Goal: Task Accomplishment & Management: Complete application form

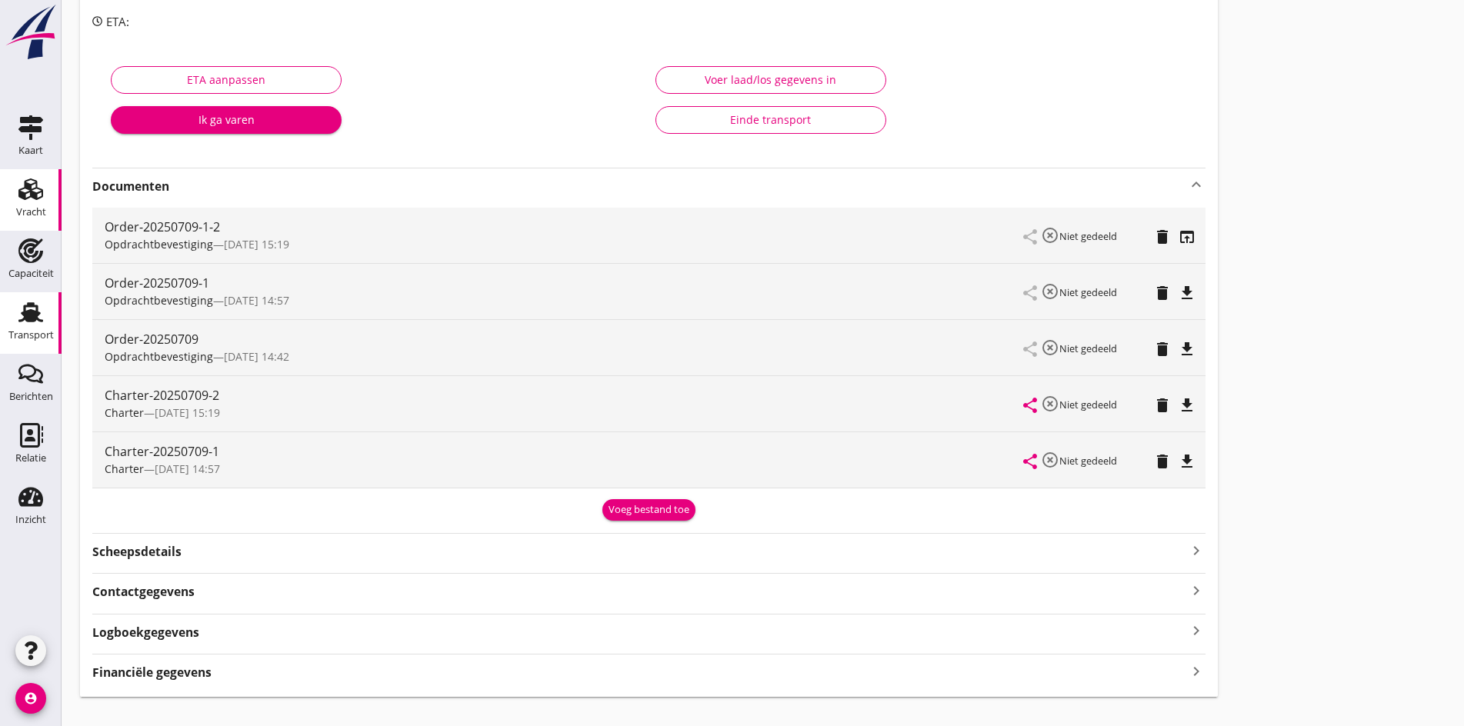
click at [42, 199] on div "Vracht" at bounding box center [30, 189] width 37 height 25
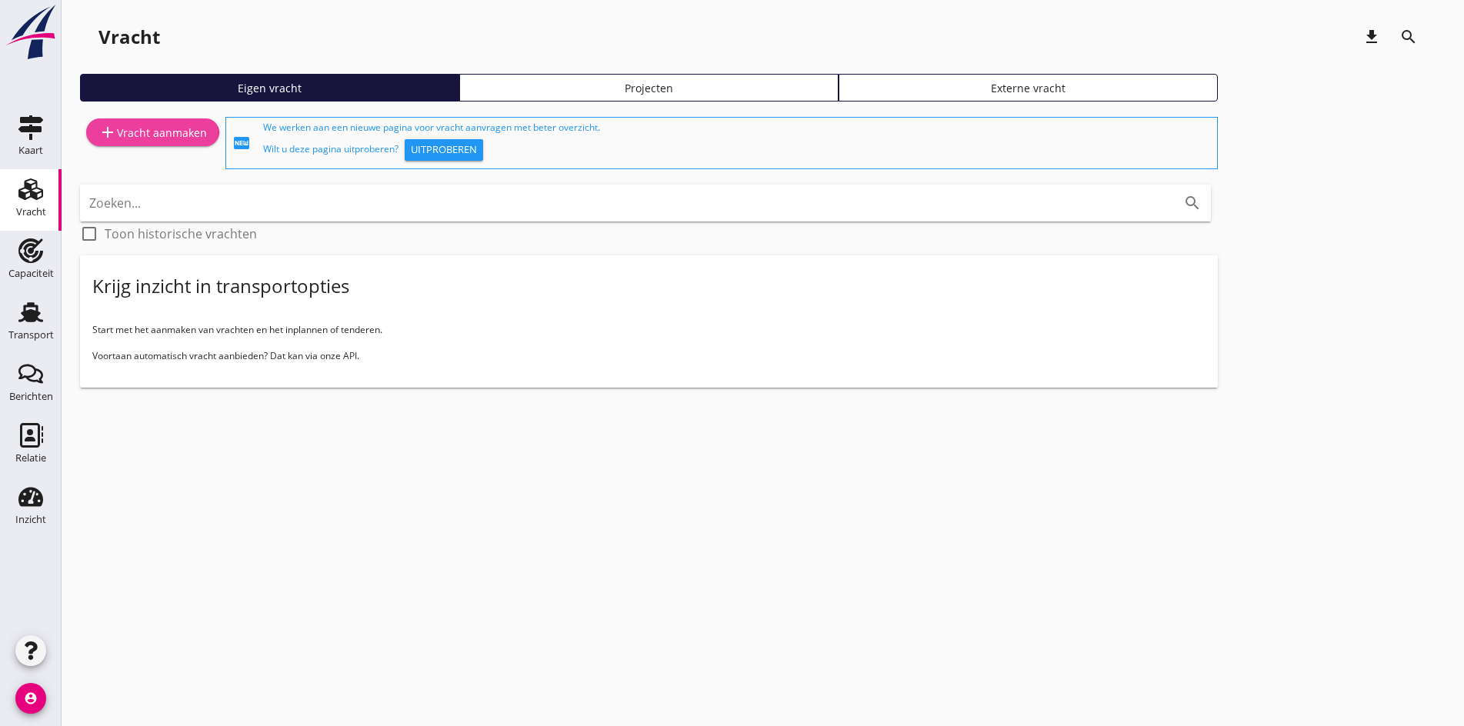
click at [155, 132] on div "add Vracht aanmaken" at bounding box center [152, 132] width 108 height 18
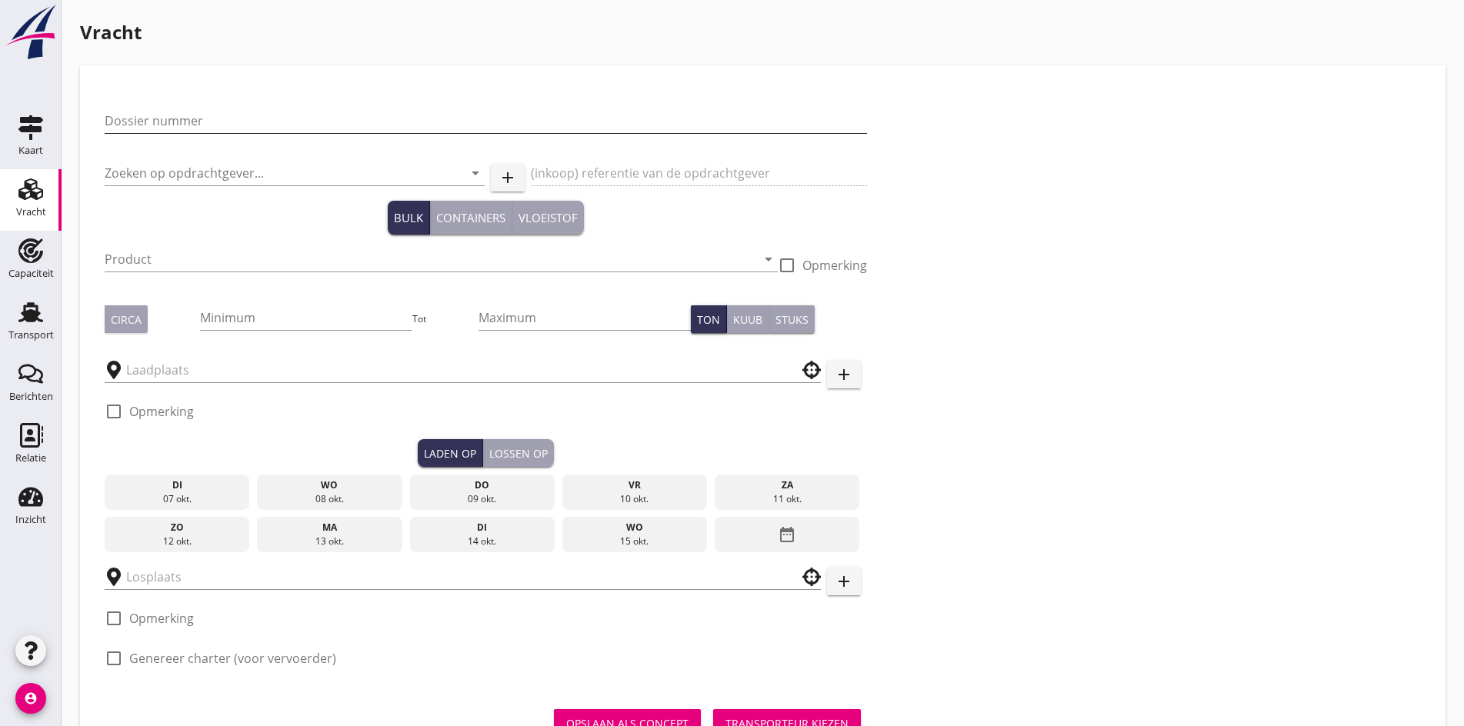
click at [127, 124] on input "Dossier nummer" at bounding box center [486, 120] width 763 height 25
type input "20250715"
click at [128, 169] on input "Zoeken op opdrachtgever..." at bounding box center [273, 173] width 337 height 25
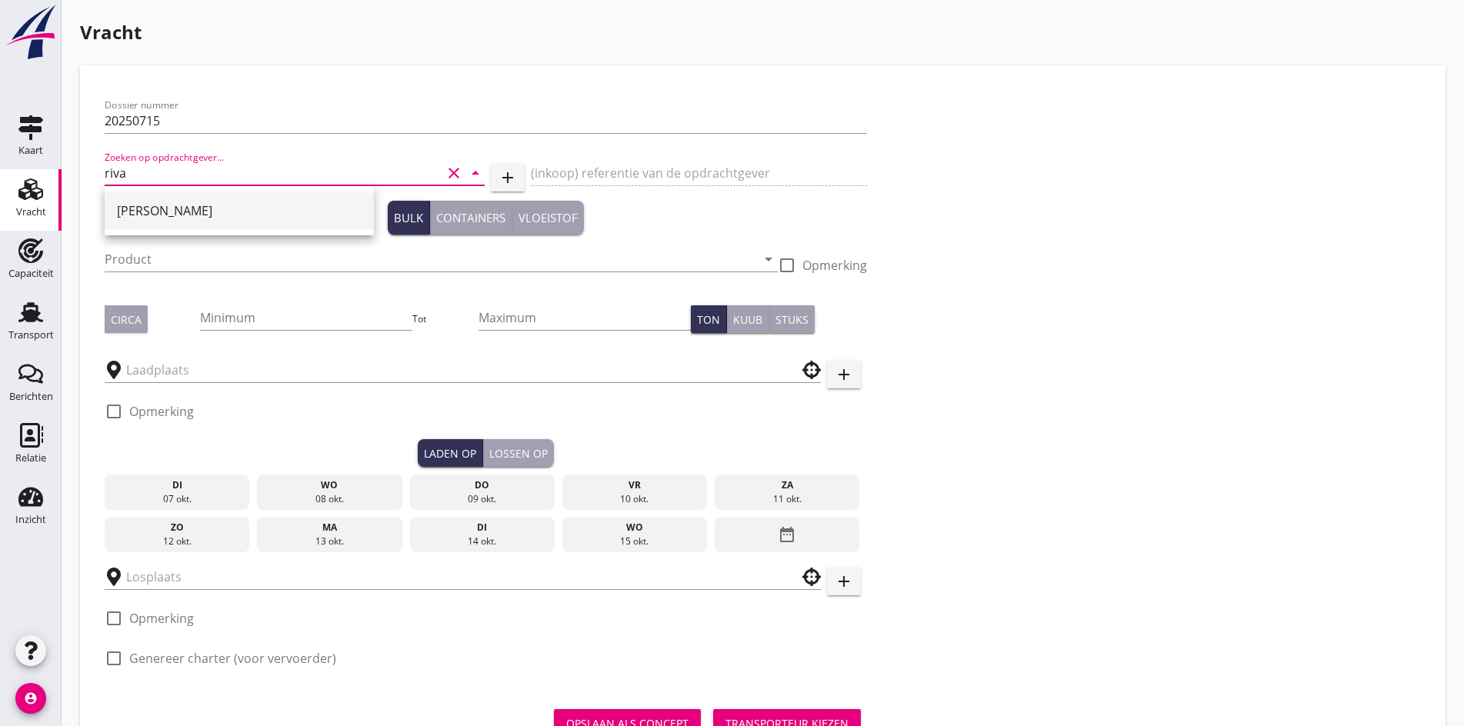
click at [152, 210] on div "[PERSON_NAME]" at bounding box center [239, 211] width 245 height 18
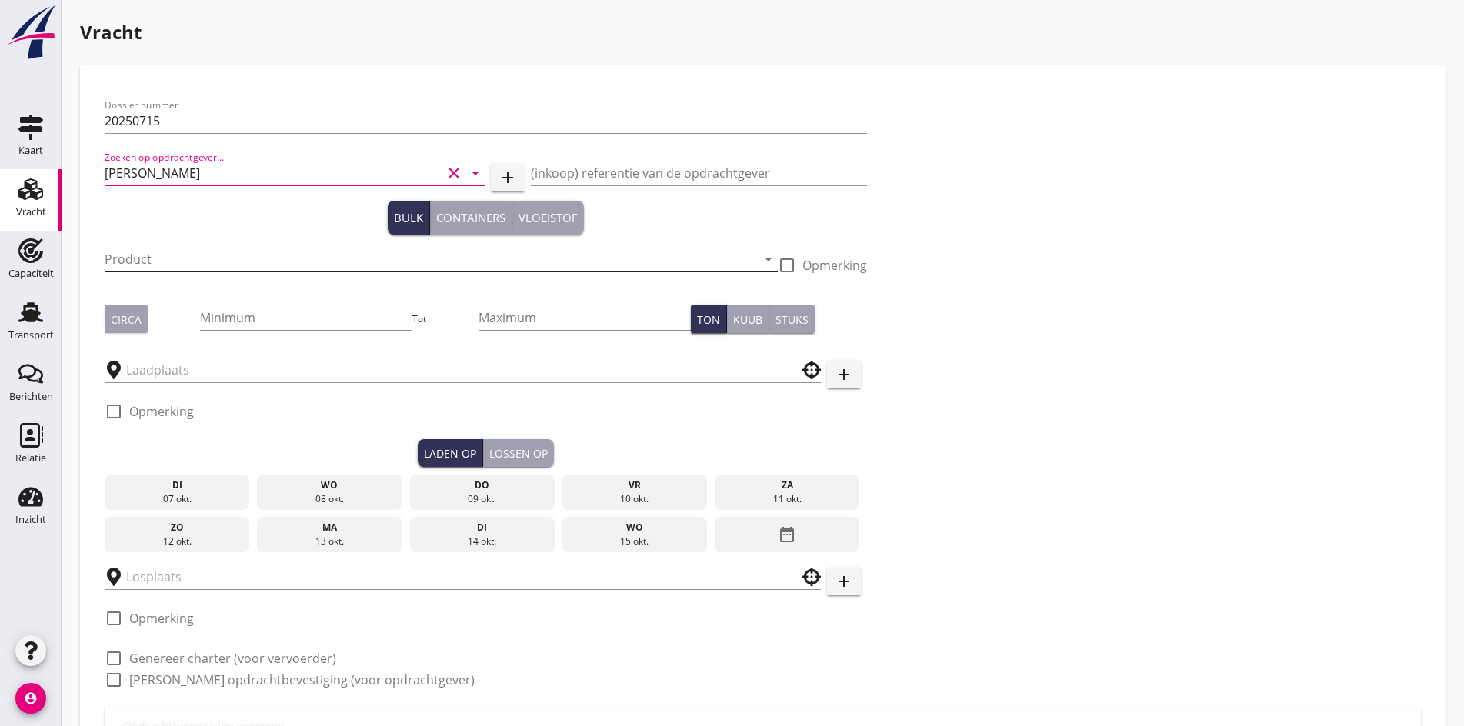
type input "[PERSON_NAME]"
click at [133, 272] on div "Product arrow_drop_down" at bounding box center [441, 259] width 673 height 25
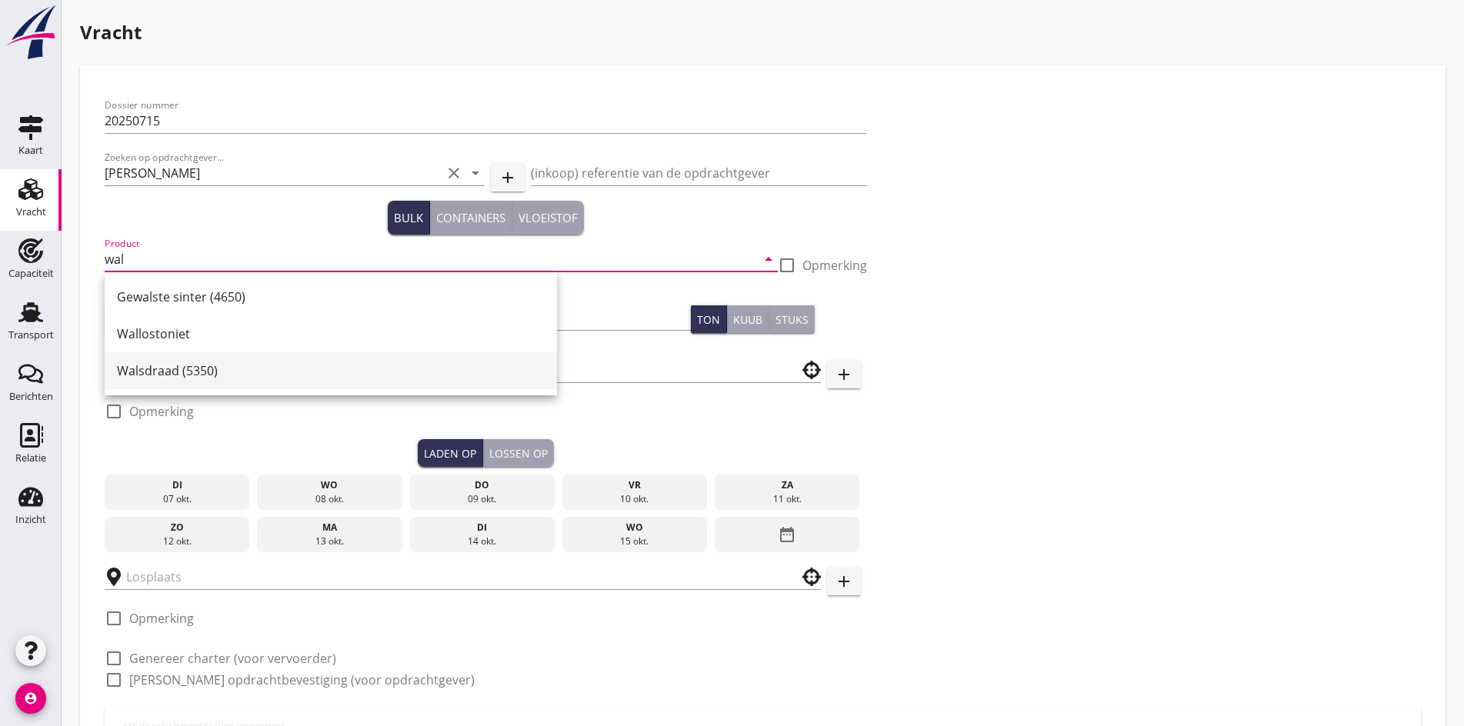
click at [167, 373] on div "Walsdraad (5350)" at bounding box center [331, 371] width 428 height 18
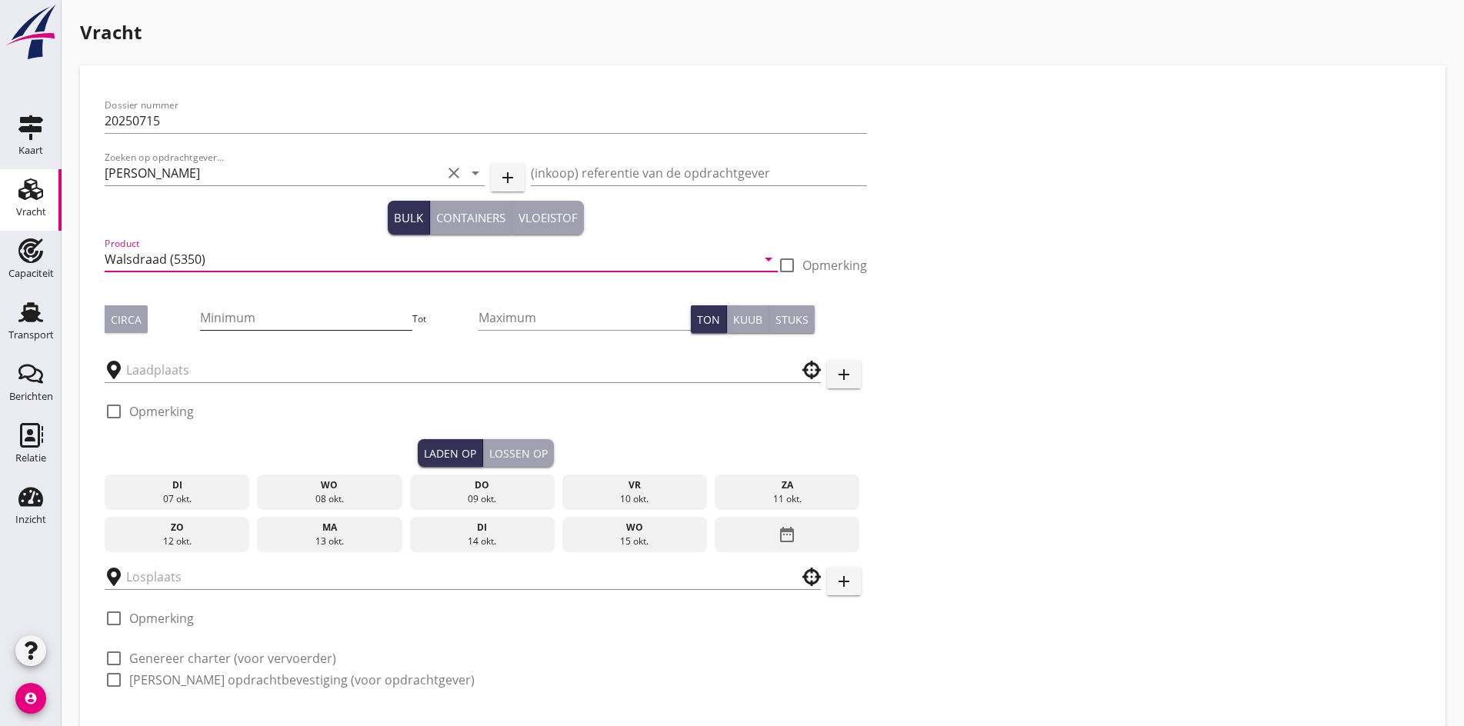
type input "Walsdraad (5350)"
drag, startPoint x: 197, startPoint y: 316, endPoint x: 140, endPoint y: 322, distance: 57.2
click at [200, 316] on input "Minimum" at bounding box center [306, 317] width 212 height 25
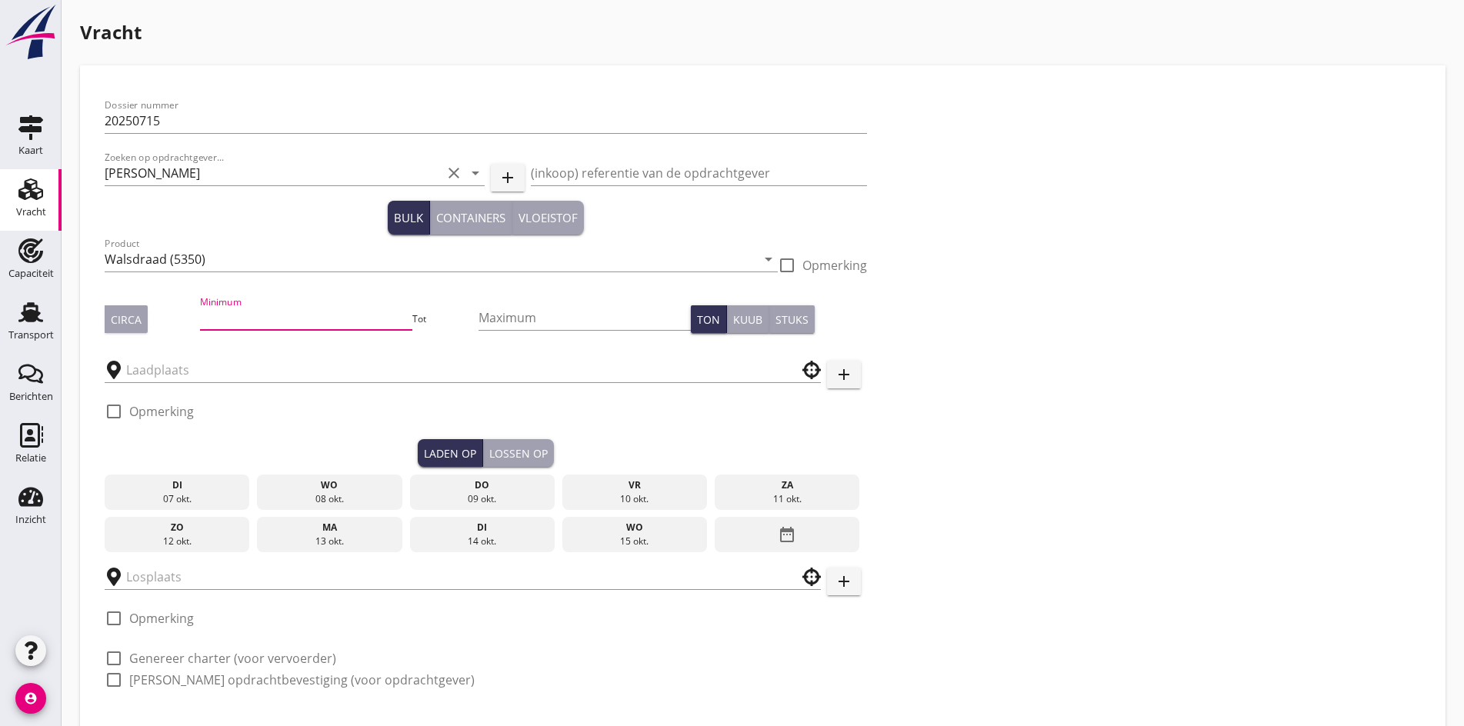
click at [122, 313] on div "Circa" at bounding box center [126, 320] width 31 height 16
click at [205, 311] on input "Minimum" at bounding box center [306, 317] width 212 height 25
type input "1150"
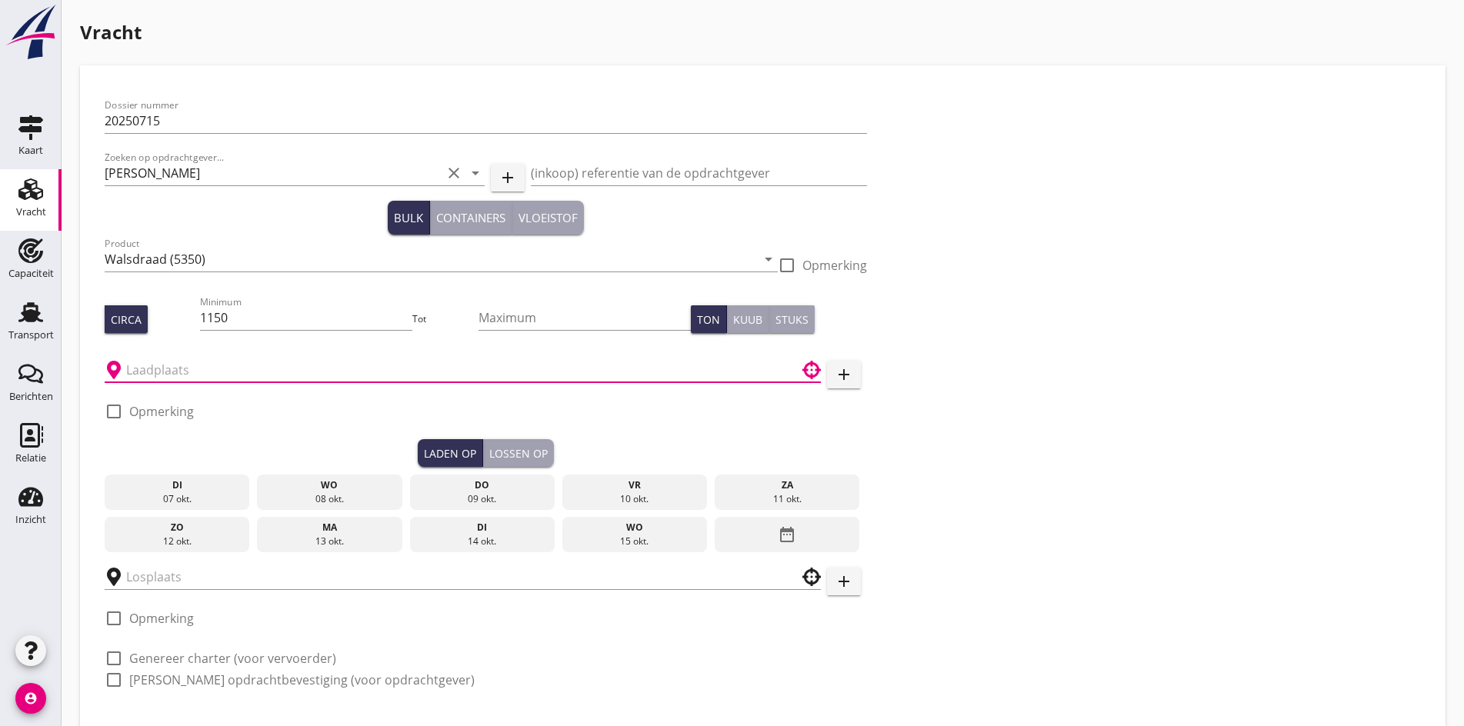
click at [207, 379] on input "text" at bounding box center [452, 370] width 652 height 25
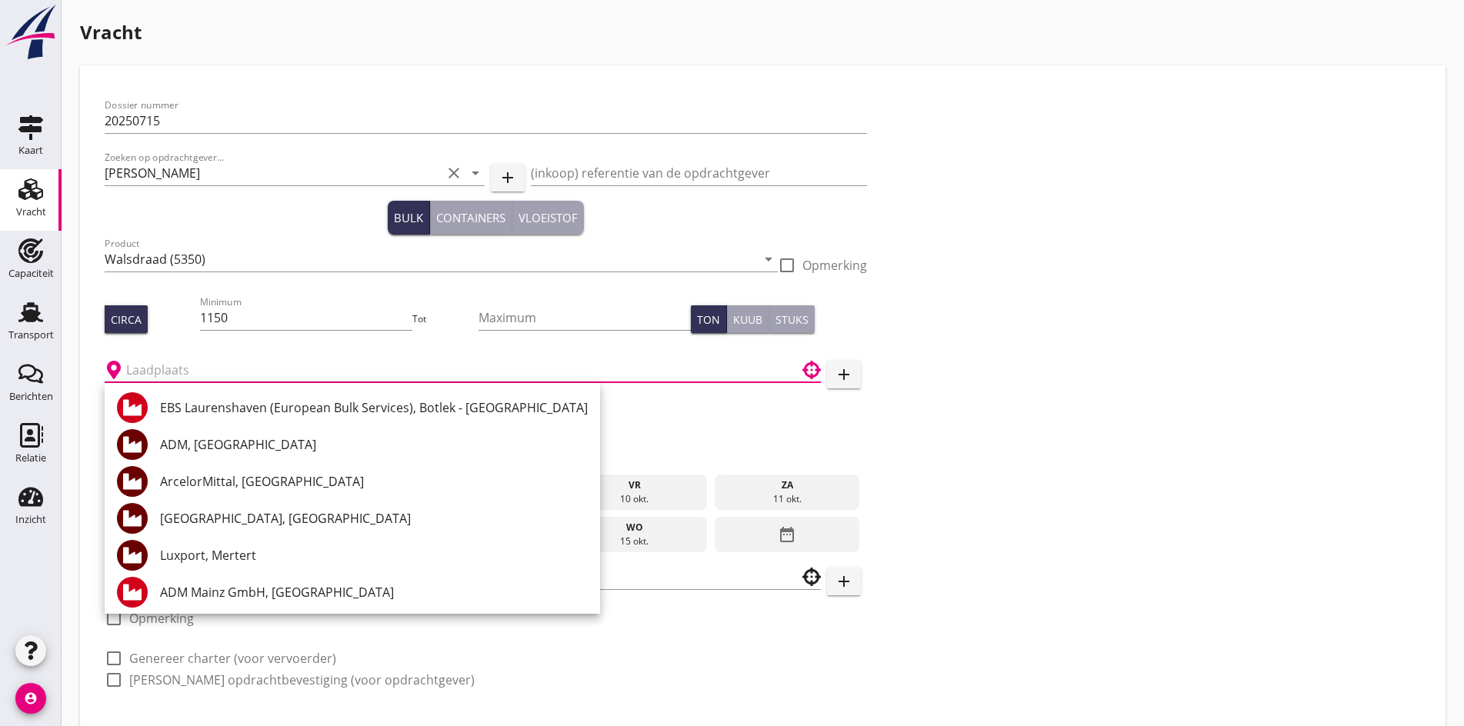
click at [199, 372] on input "text" at bounding box center [452, 370] width 652 height 25
type input "R"
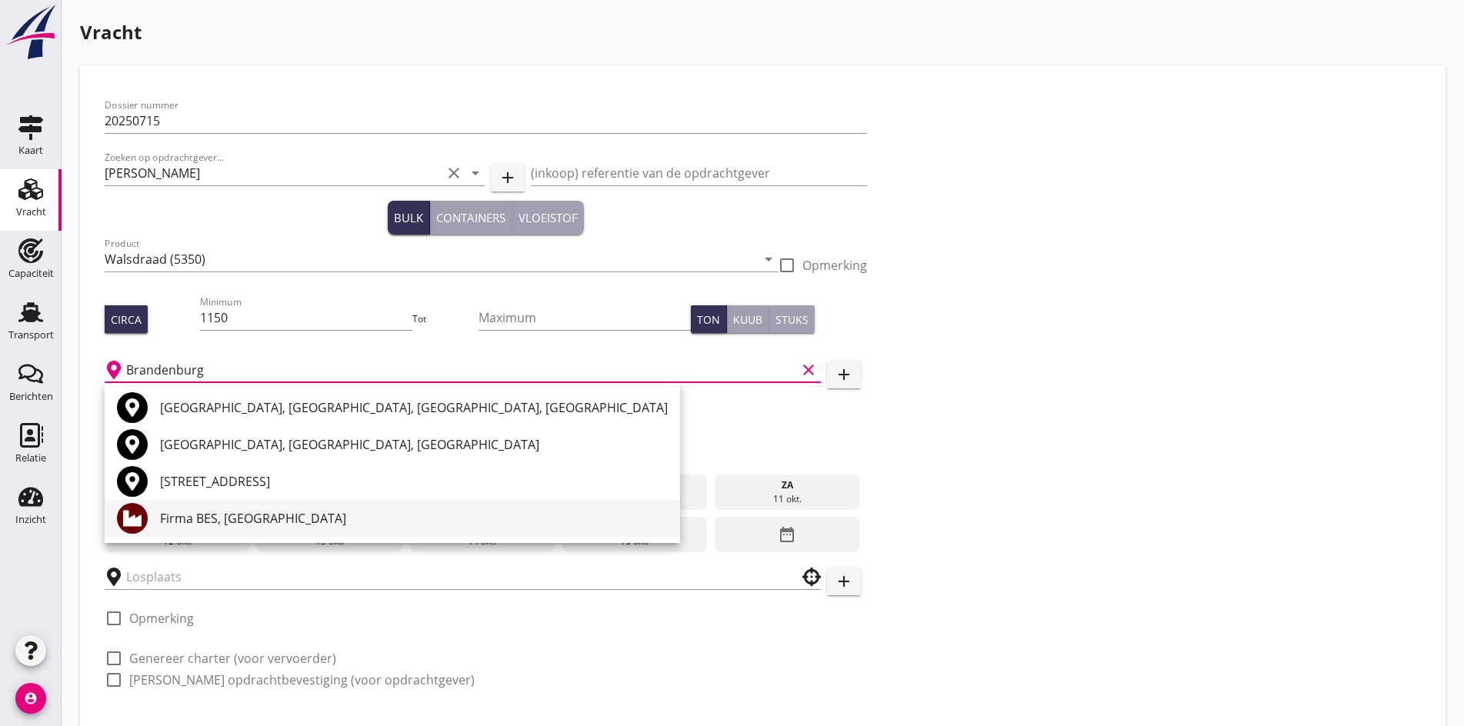
click at [237, 519] on div "Firma BES, [GEOGRAPHIC_DATA]" at bounding box center [414, 518] width 508 height 18
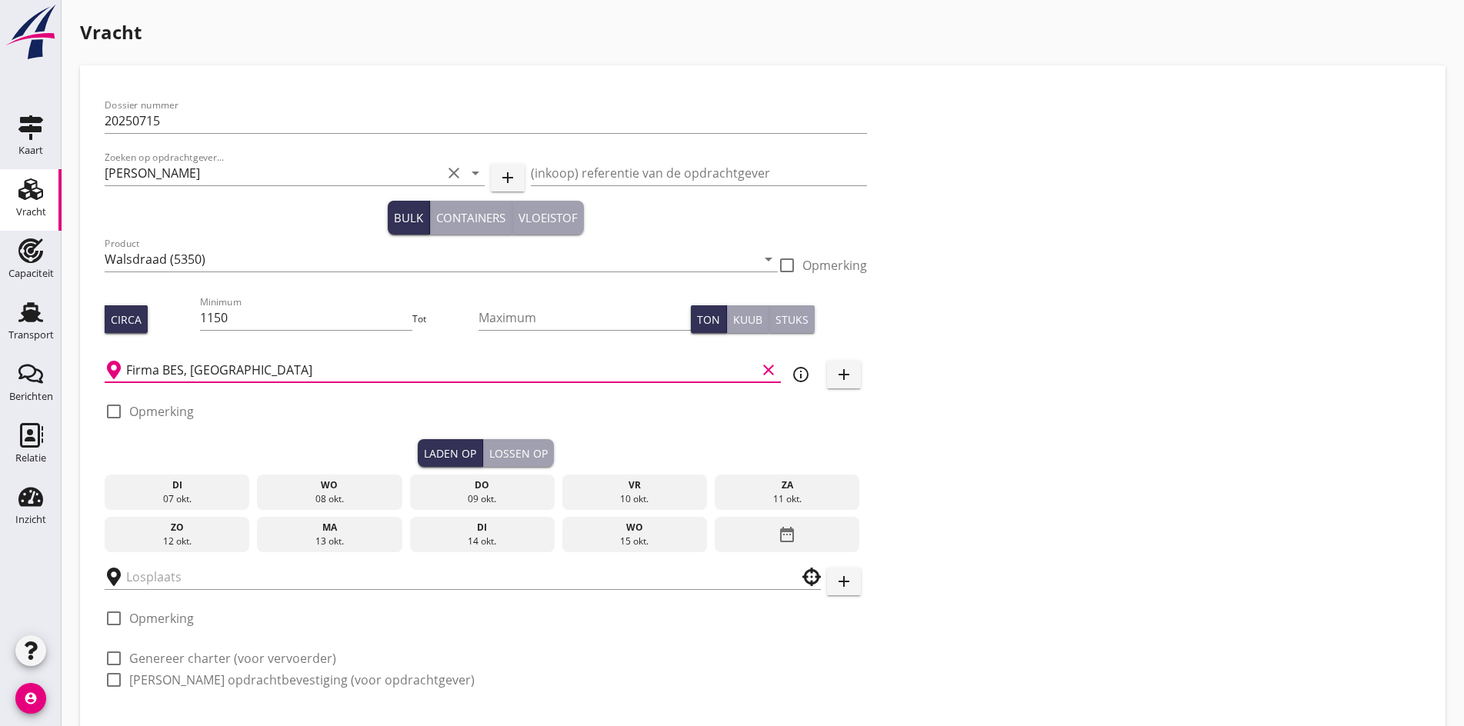
type input "Firma BES, [GEOGRAPHIC_DATA]"
click at [566, 537] on div "15 okt." at bounding box center [635, 542] width 138 height 14
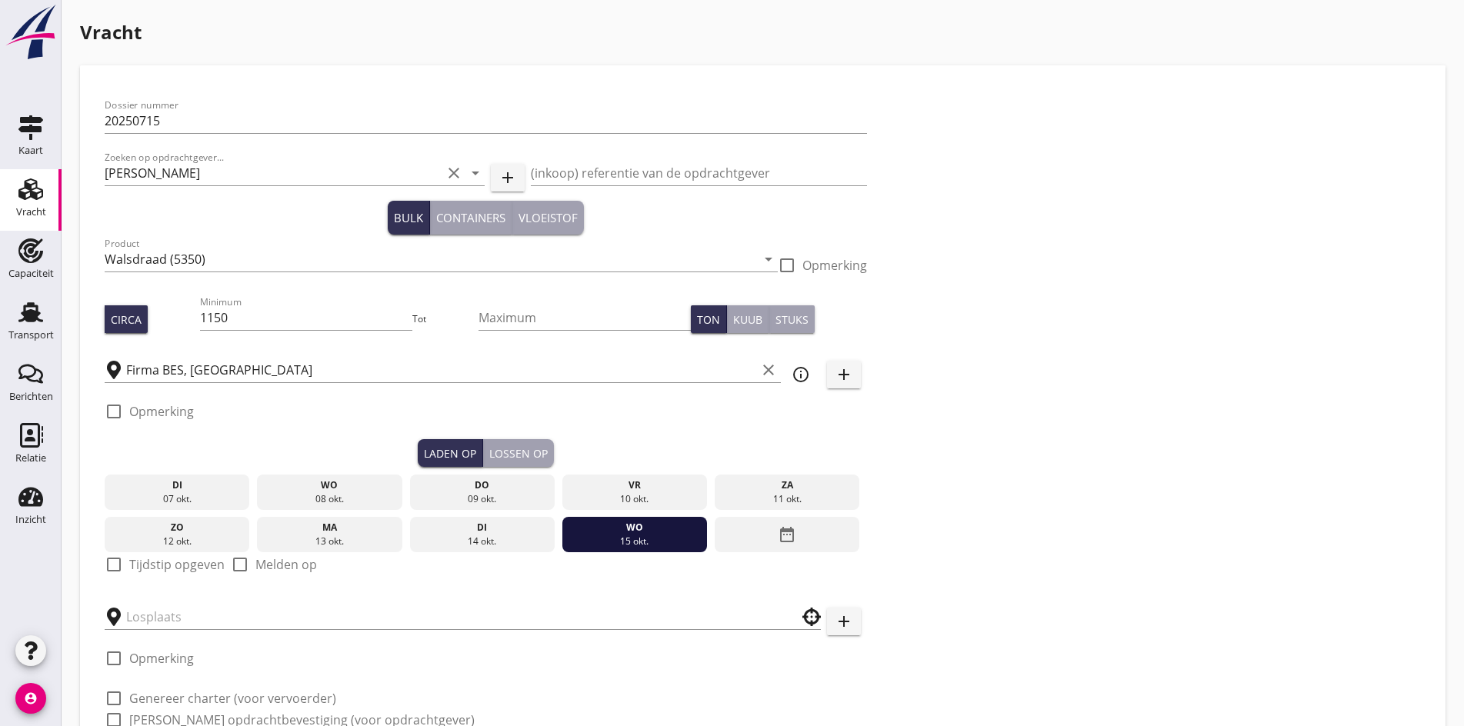
click at [118, 566] on div at bounding box center [114, 565] width 26 height 26
checkbox input "true"
click at [112, 605] on input "06:00" at bounding box center [486, 617] width 763 height 25
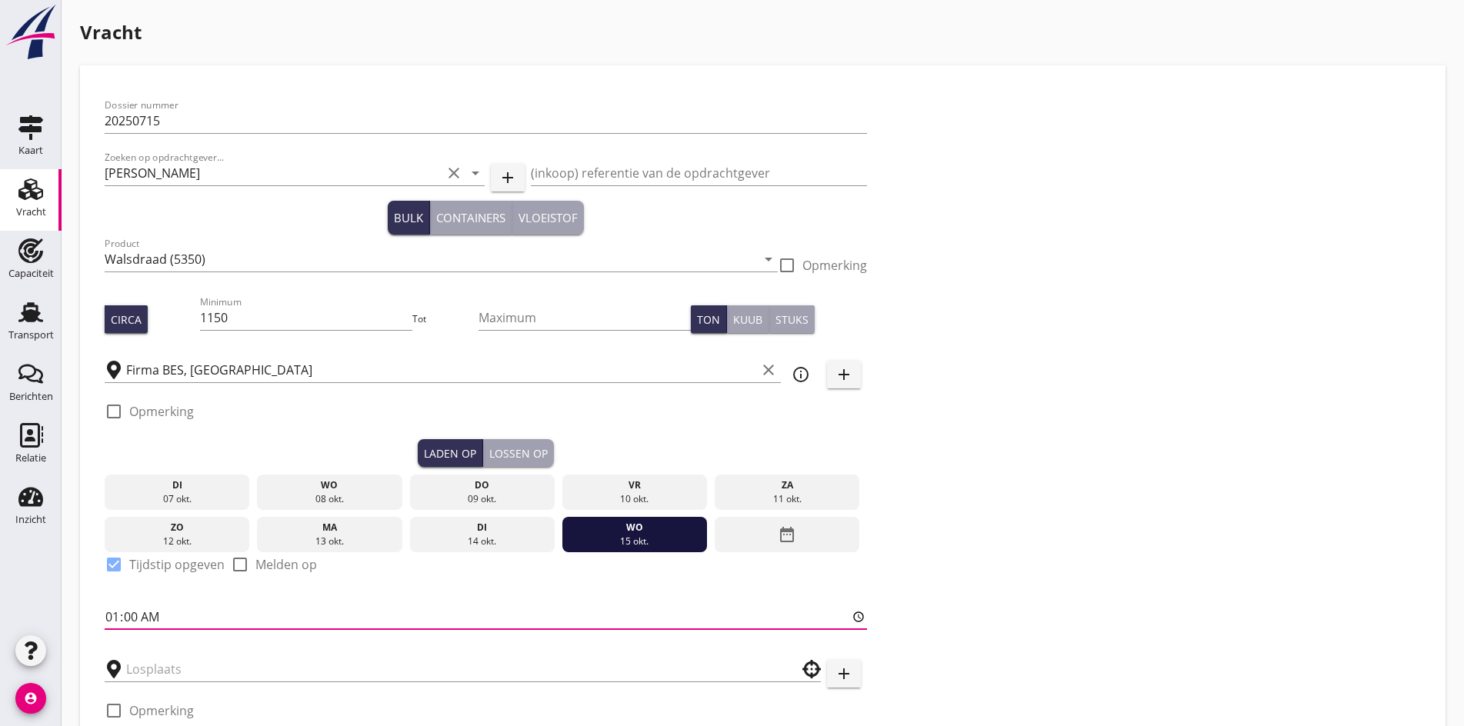
type input "14:00"
click at [489, 446] on div "Lossen op" at bounding box center [518, 454] width 58 height 16
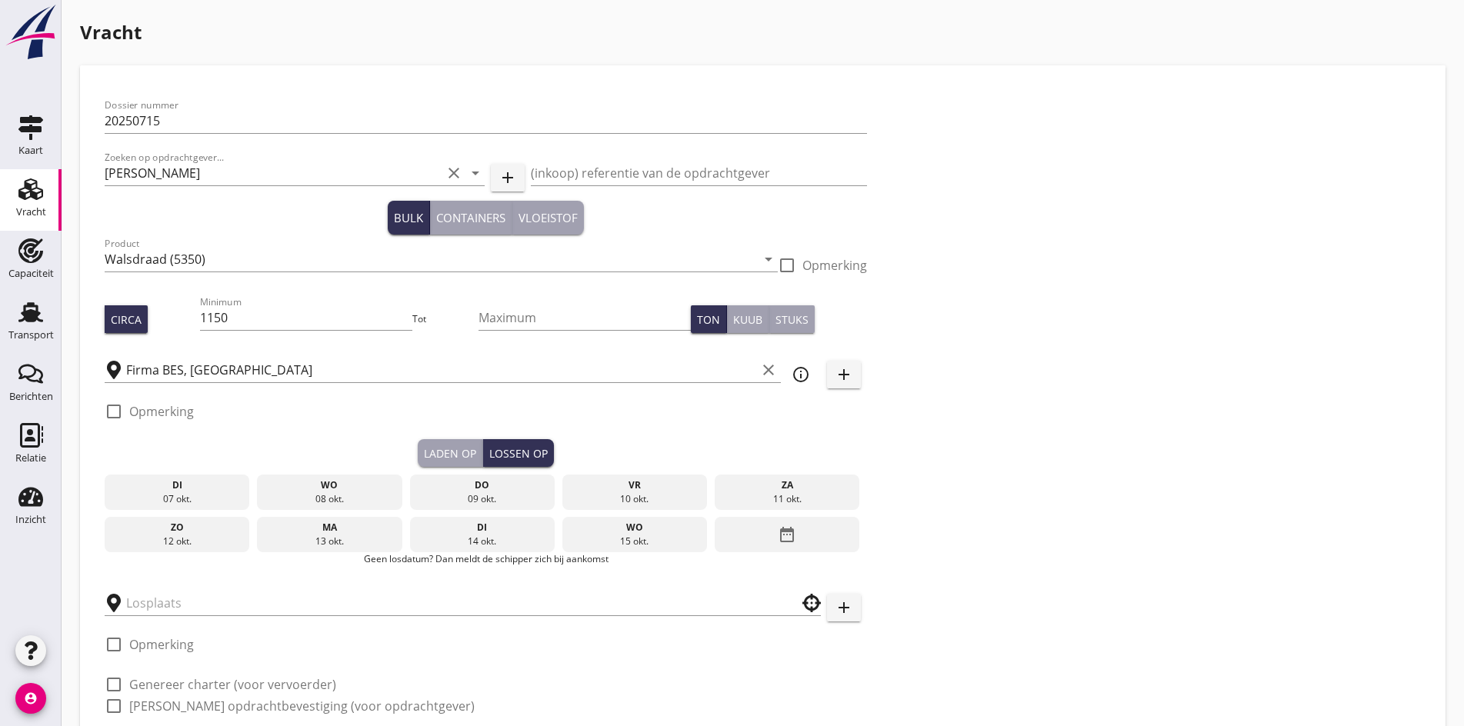
click at [715, 529] on div "date_range" at bounding box center [787, 534] width 145 height 35
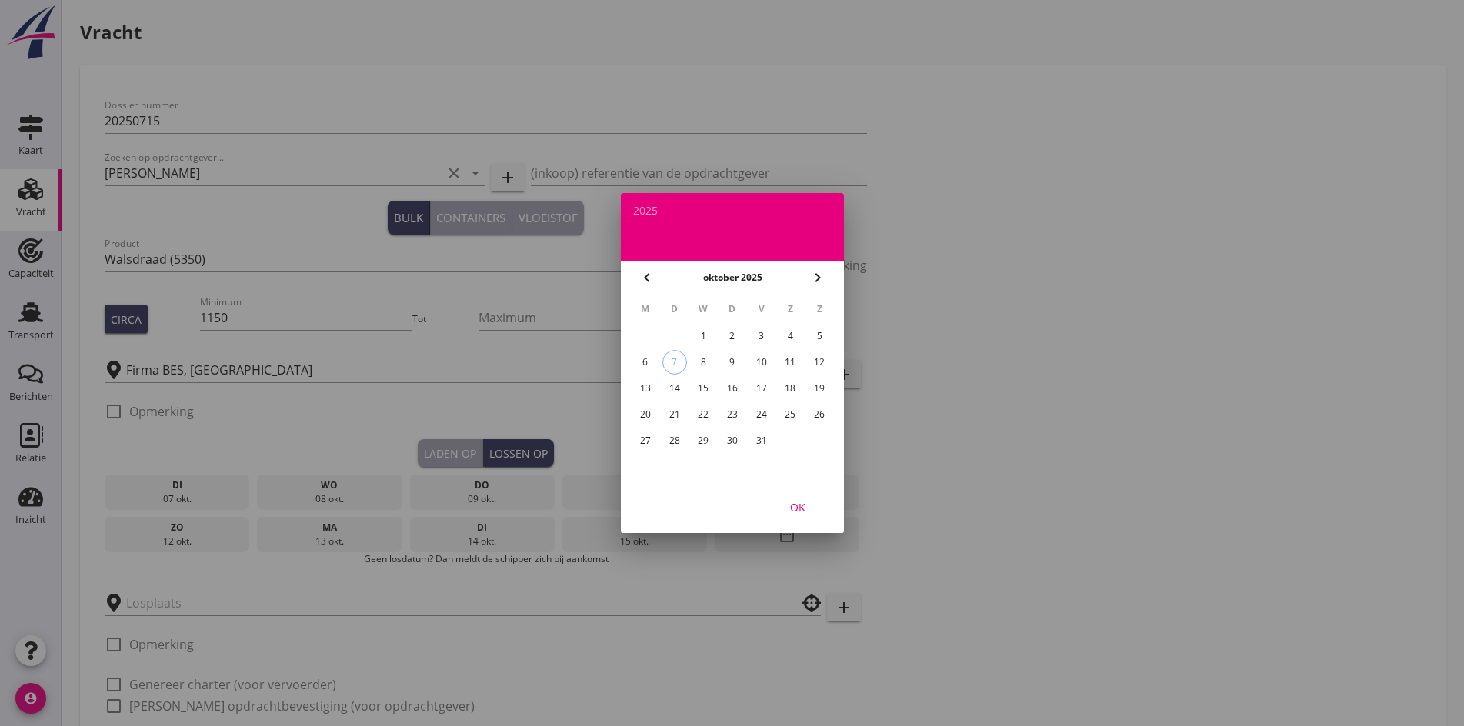
click at [758, 409] on div "24" at bounding box center [761, 414] width 25 height 25
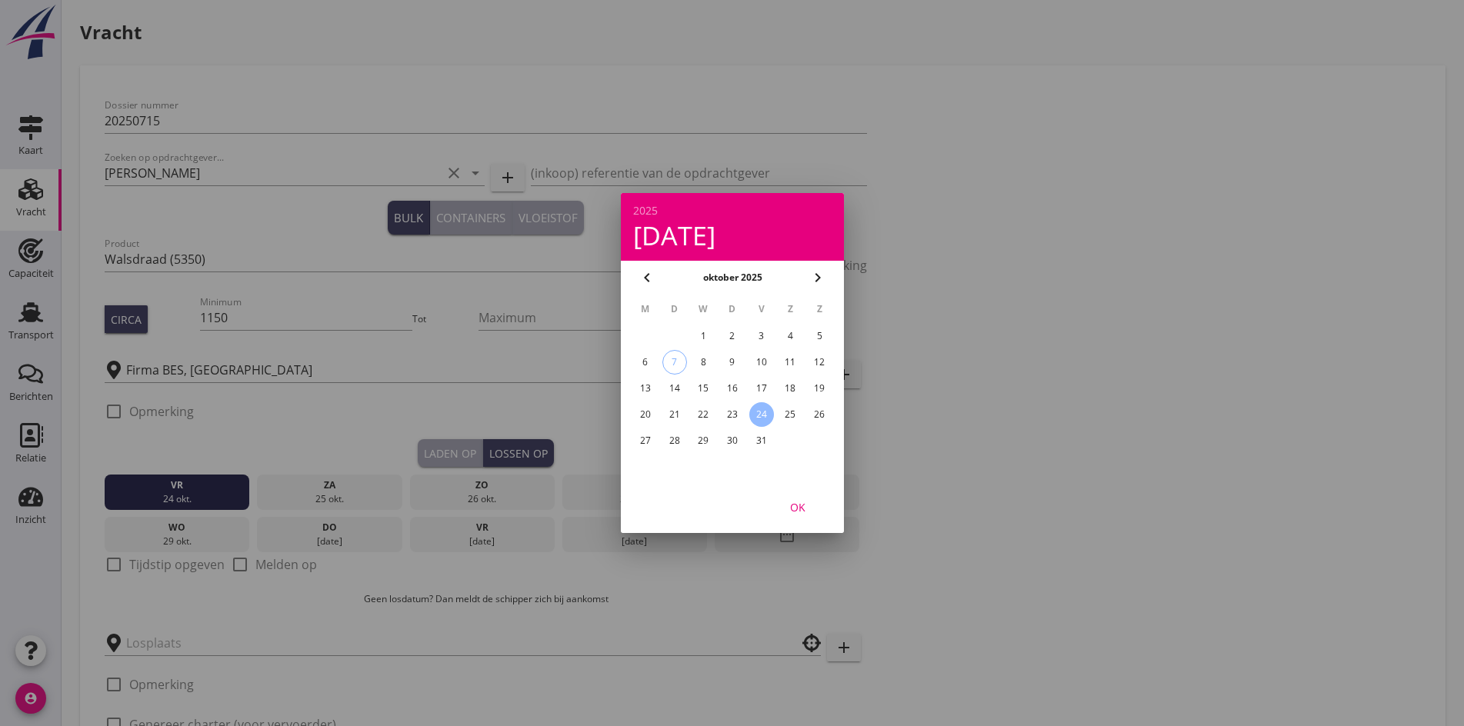
click at [800, 497] on div "OK" at bounding box center [732, 507] width 223 height 52
click at [799, 502] on div "OK" at bounding box center [797, 507] width 43 height 16
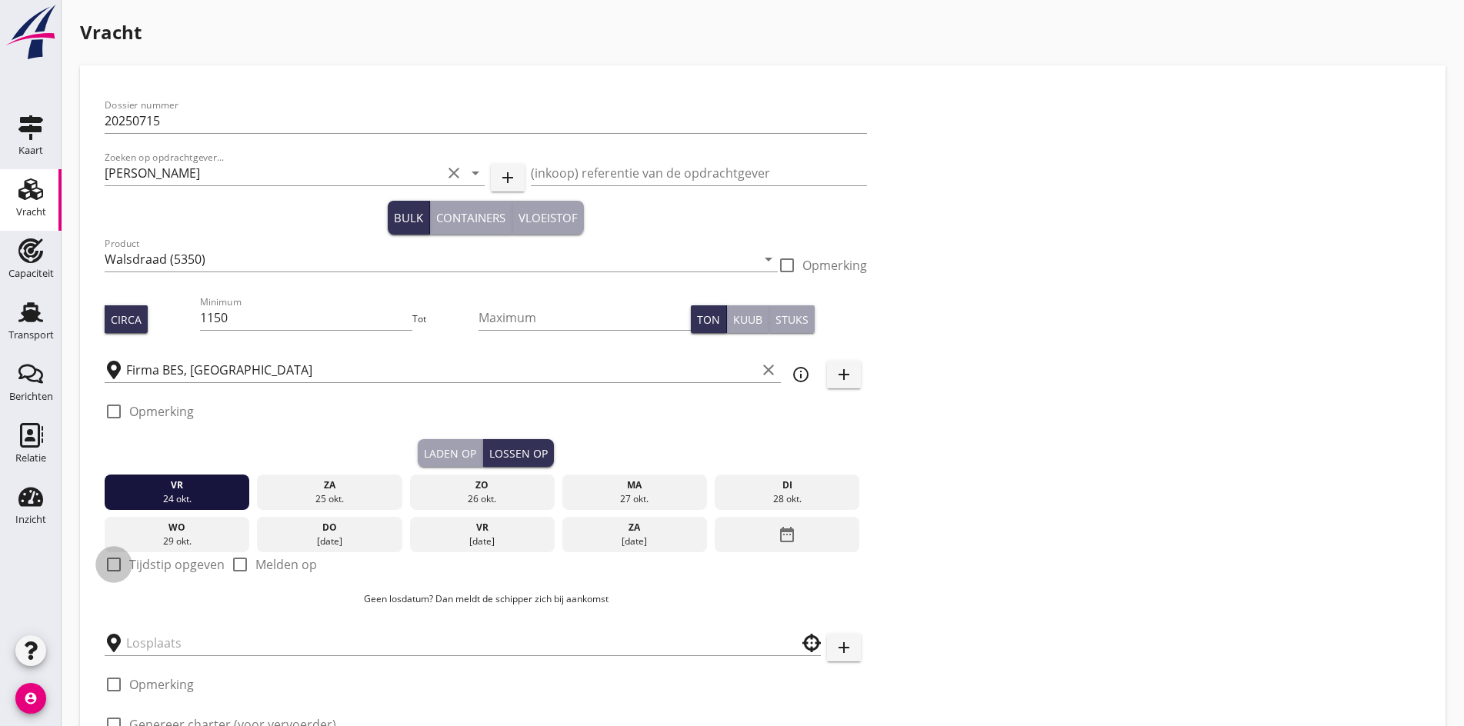
click at [116, 558] on div at bounding box center [114, 565] width 26 height 26
checkbox input "true"
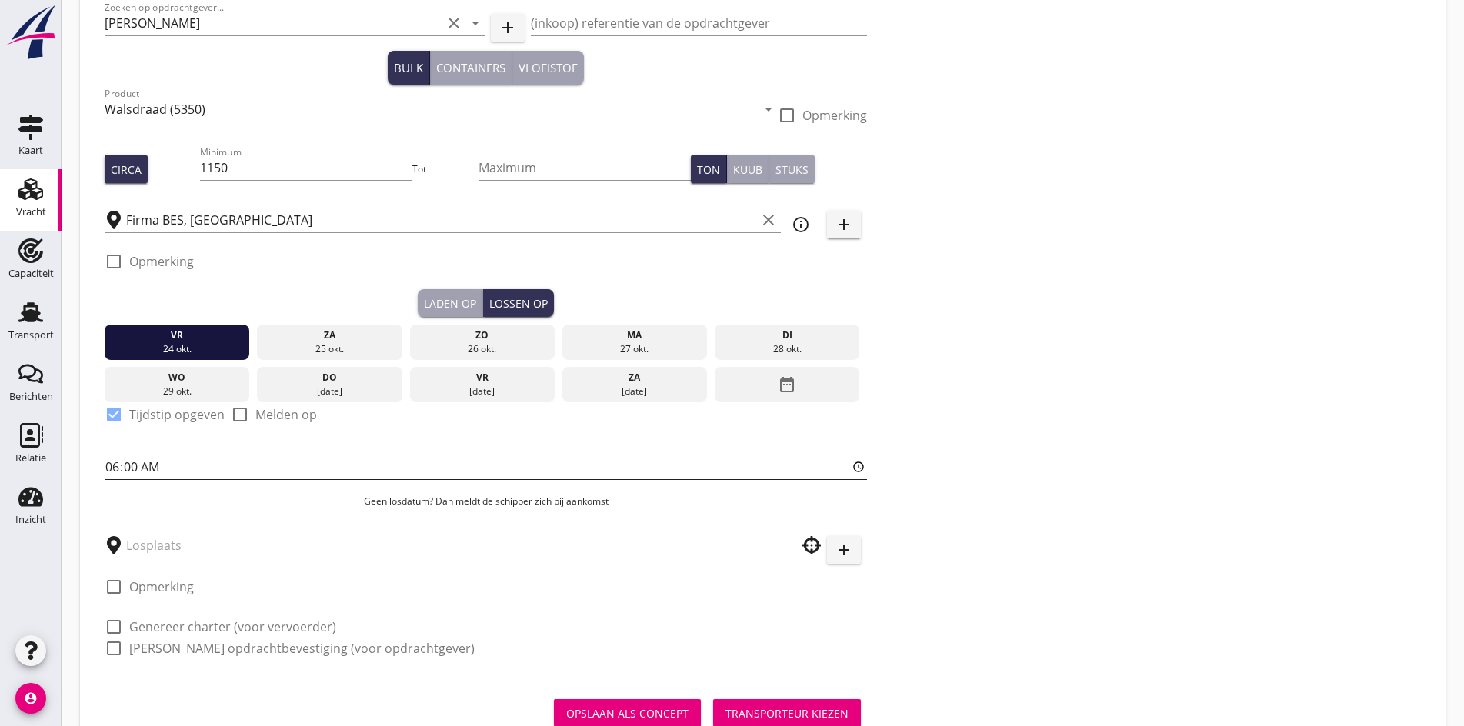
scroll to position [200, 0]
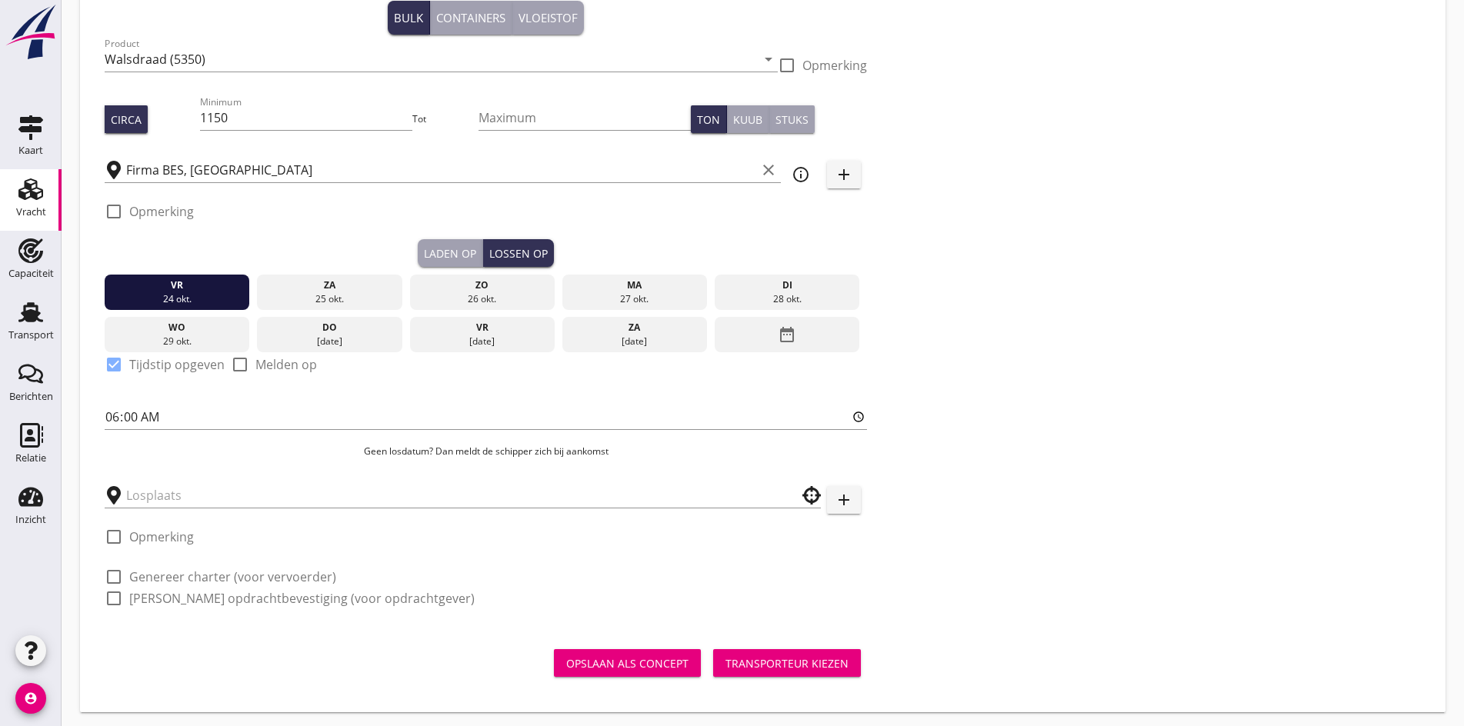
click at [206, 505] on div at bounding box center [463, 495] width 716 height 48
click at [175, 483] on input "text" at bounding box center [452, 495] width 652 height 25
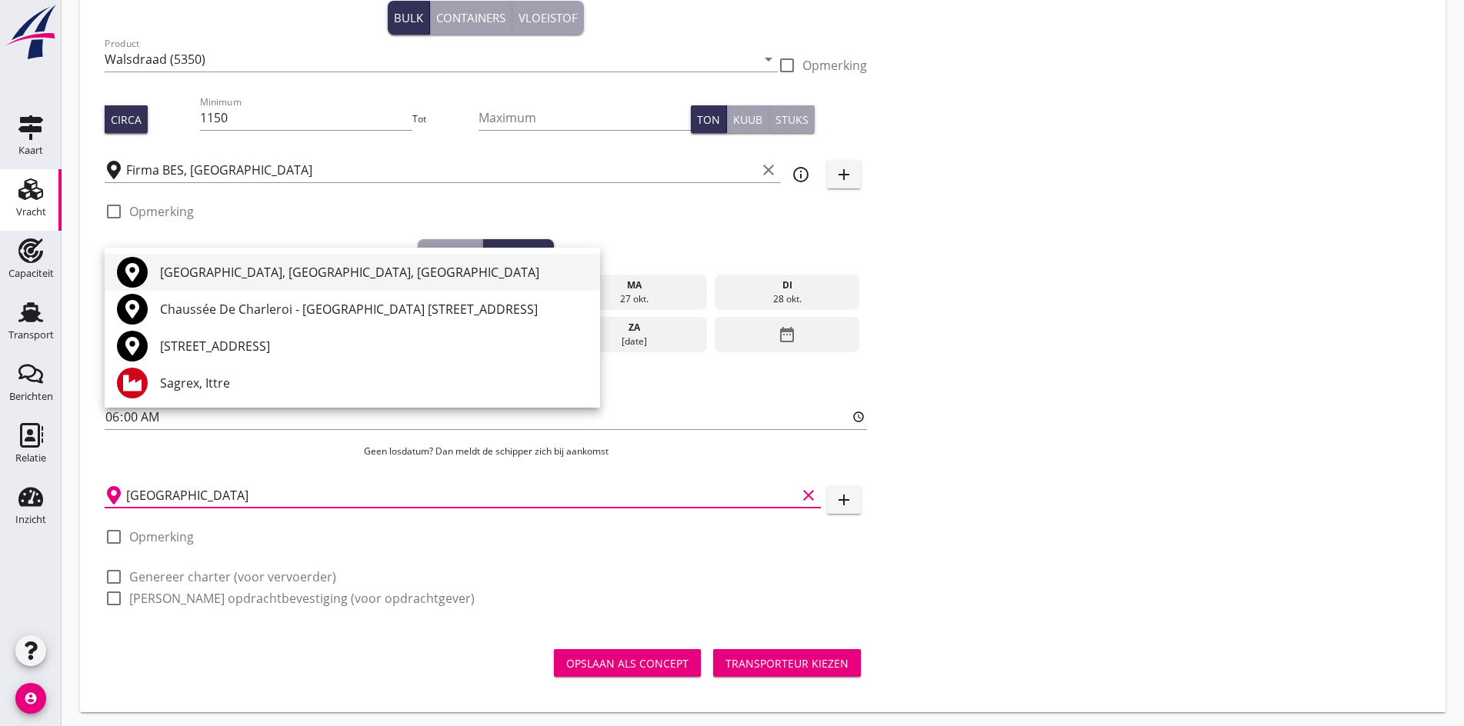
click at [194, 277] on div "[GEOGRAPHIC_DATA], [GEOGRAPHIC_DATA], [GEOGRAPHIC_DATA]" at bounding box center [374, 272] width 428 height 18
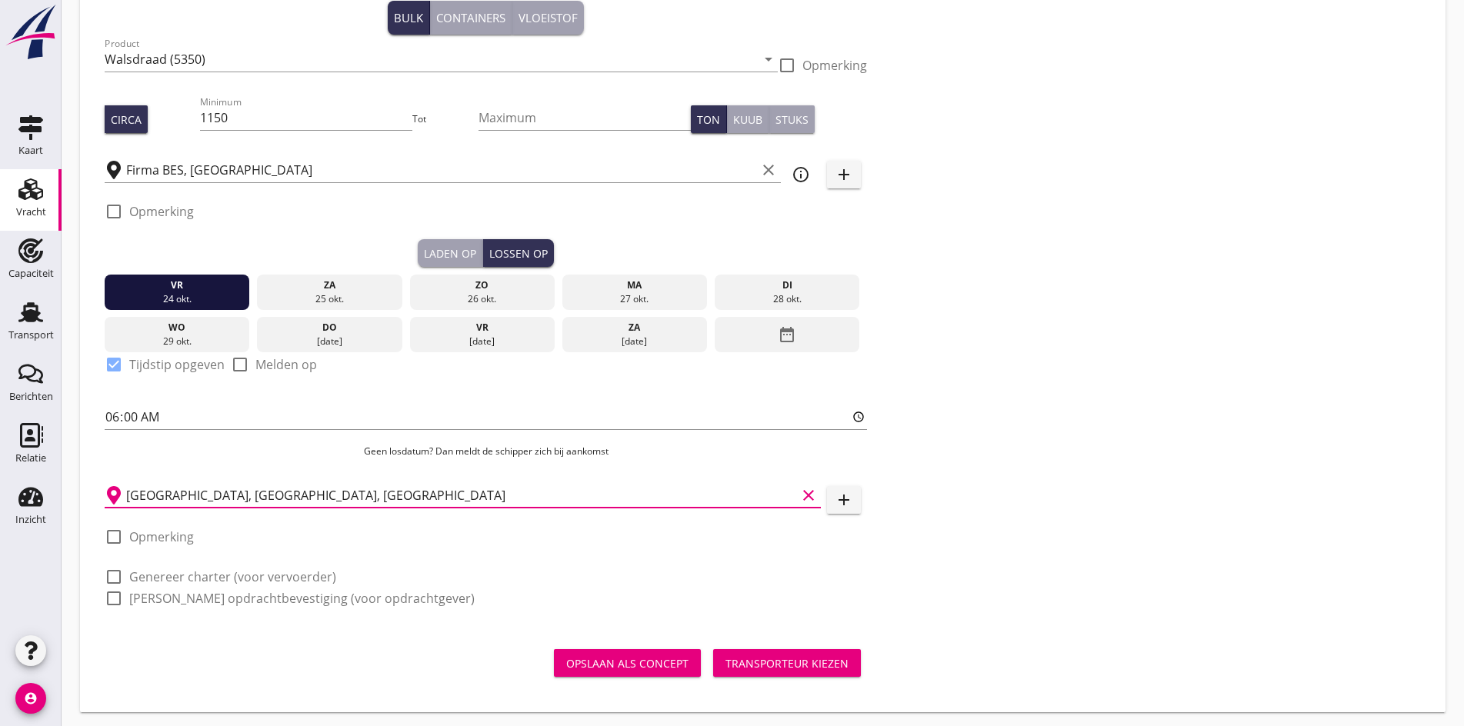
type input "[GEOGRAPHIC_DATA], [GEOGRAPHIC_DATA], [GEOGRAPHIC_DATA]"
click at [105, 576] on div at bounding box center [114, 577] width 26 height 26
checkbox input "true"
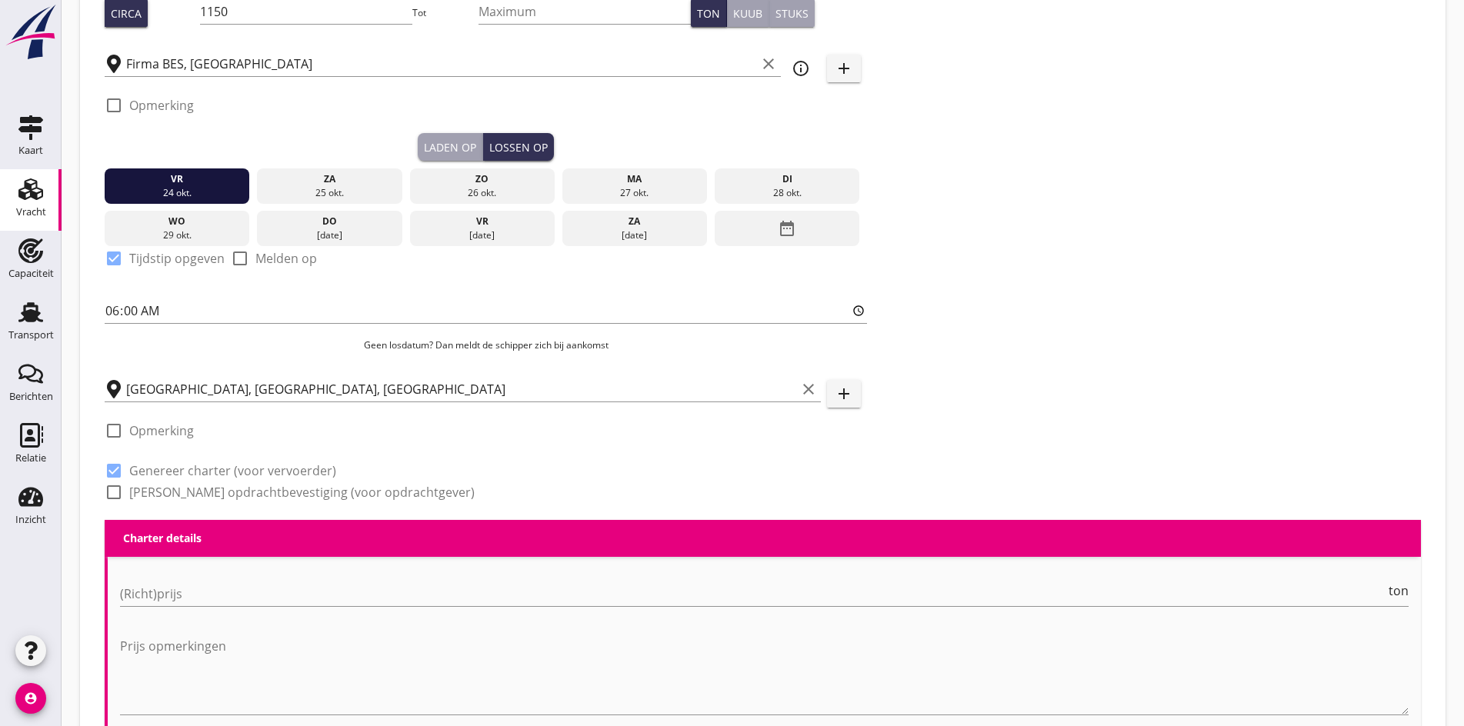
scroll to position [585, 0]
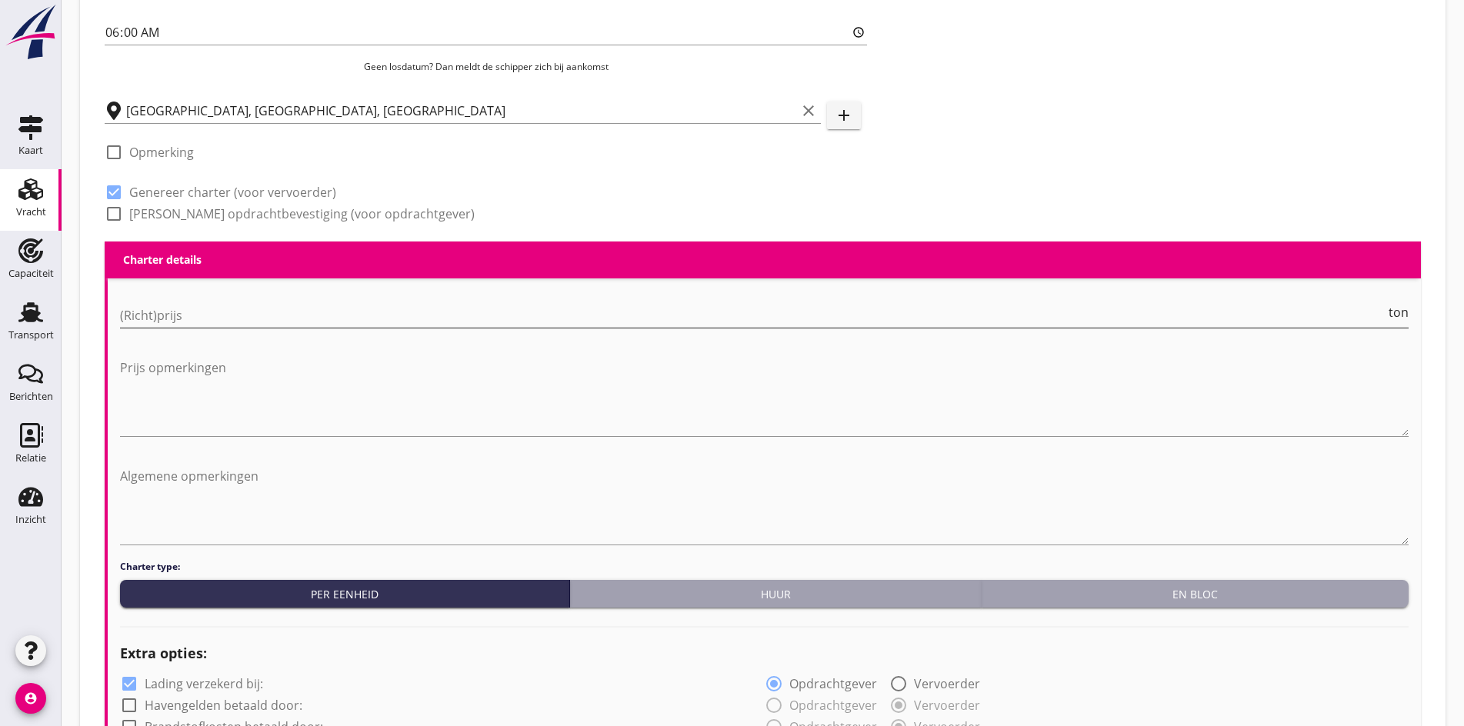
click at [150, 315] on input "(Richt)prijs" at bounding box center [753, 315] width 1266 height 25
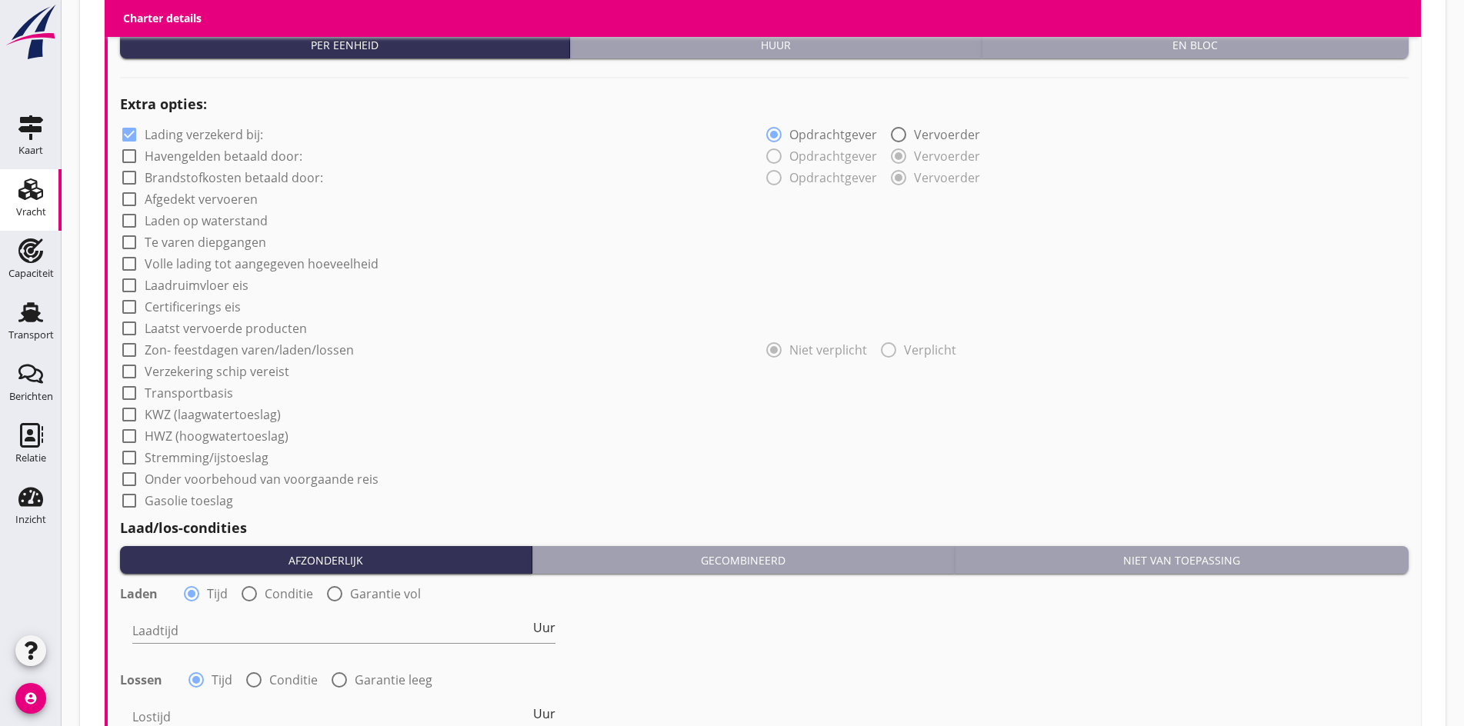
scroll to position [1123, 0]
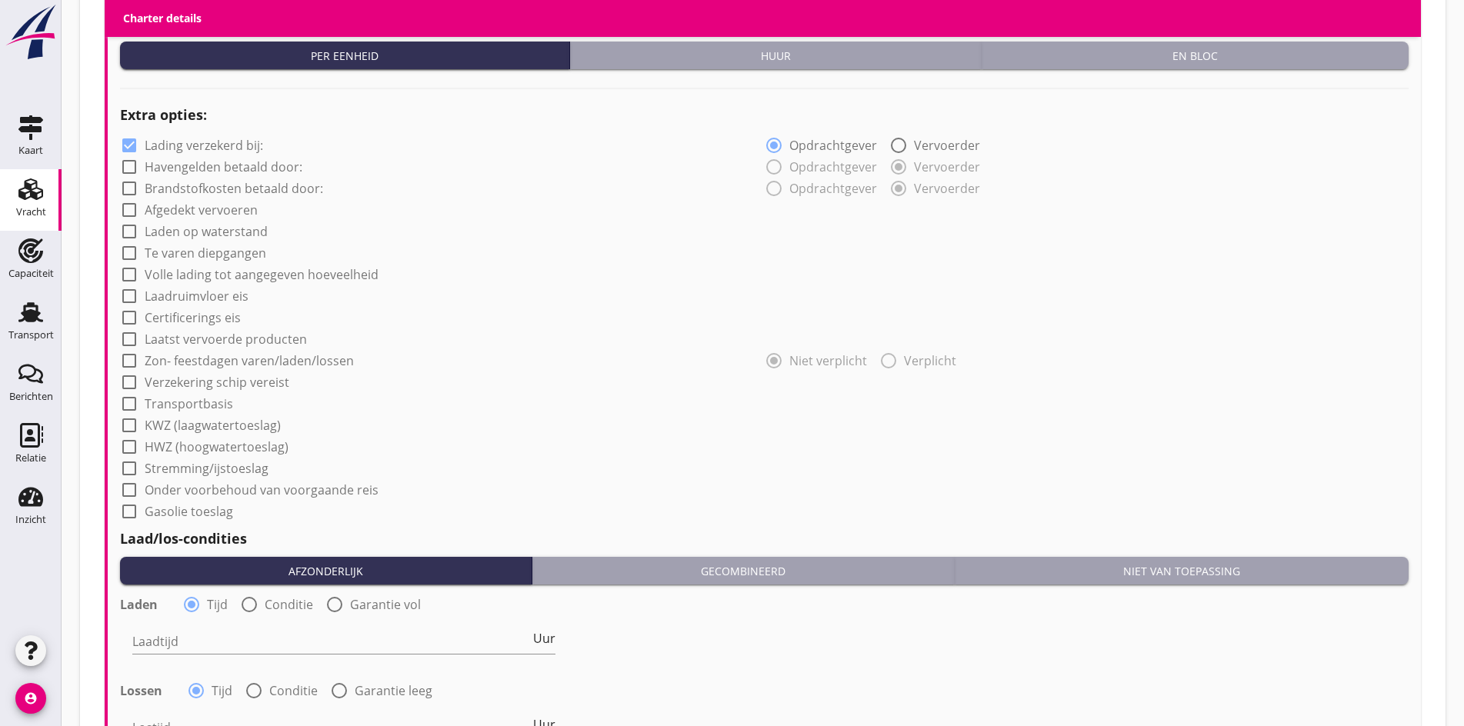
type input "24"
click at [127, 418] on div at bounding box center [129, 425] width 26 height 26
checkbox input "true"
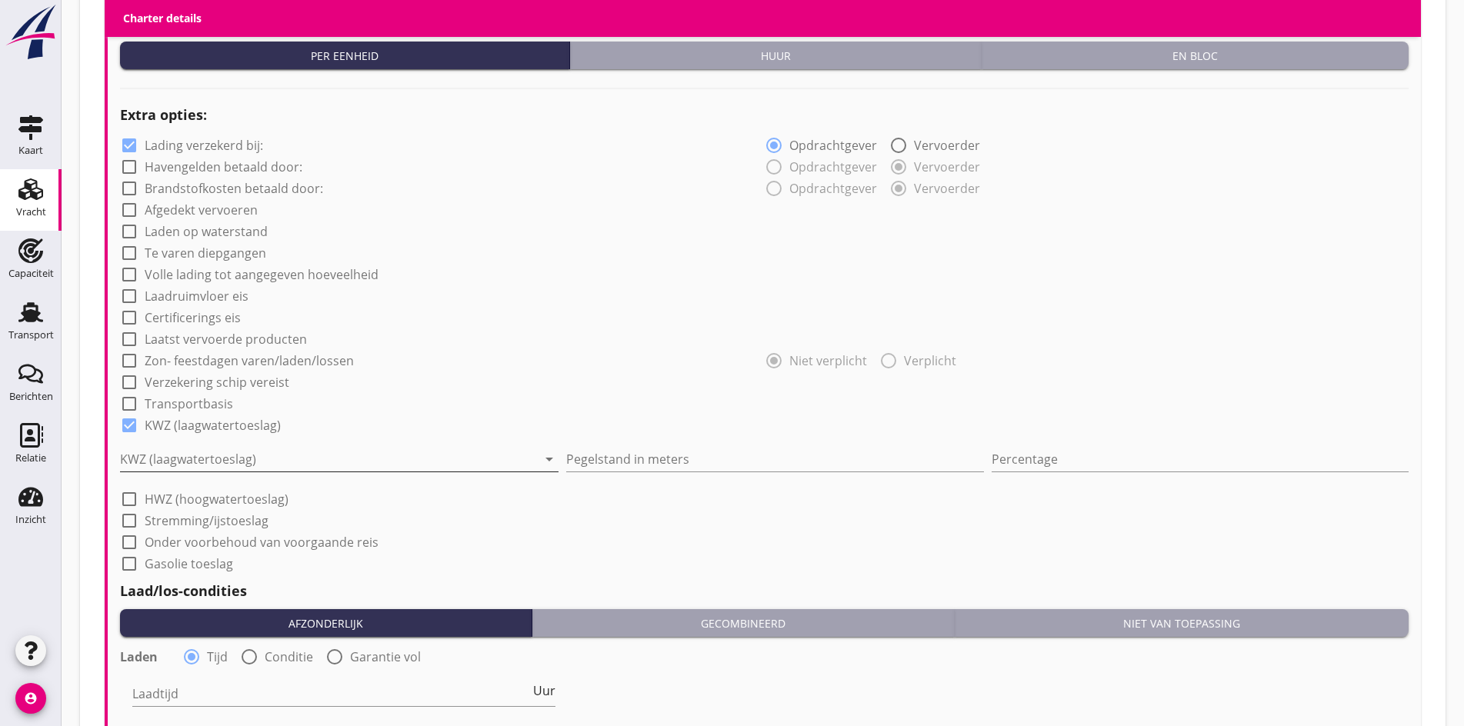
click at [220, 459] on div at bounding box center [328, 459] width 417 height 25
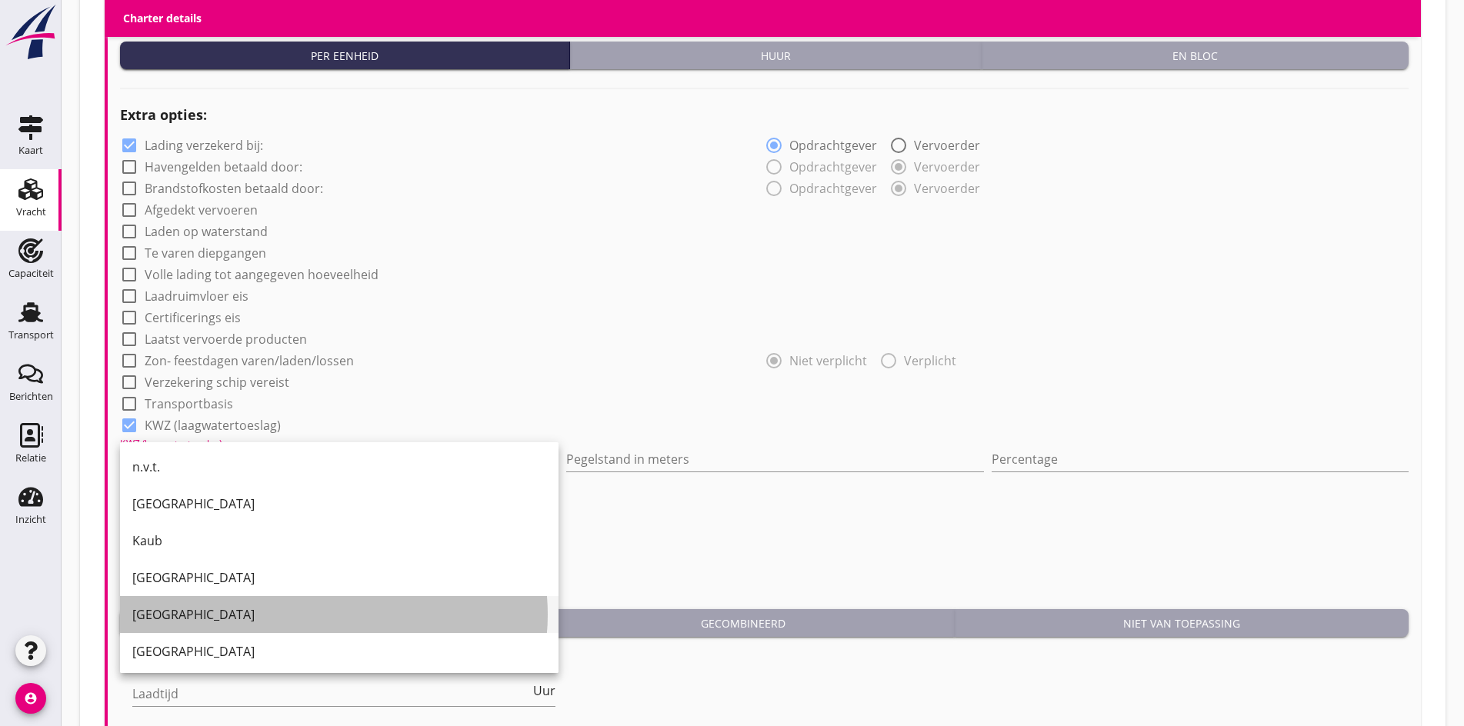
click at [223, 600] on div "[GEOGRAPHIC_DATA]" at bounding box center [339, 614] width 414 height 37
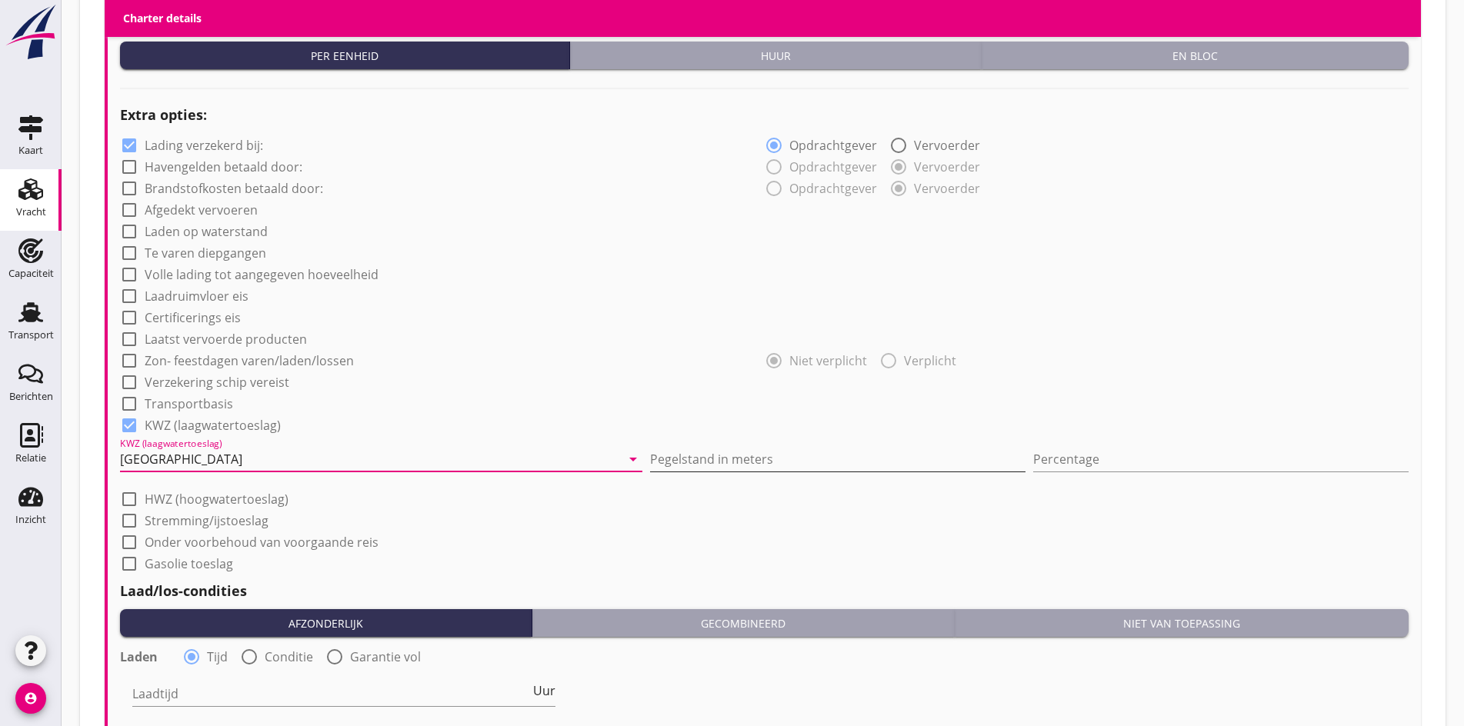
click at [652, 452] on input "Pegelstand in meters" at bounding box center [837, 459] width 375 height 25
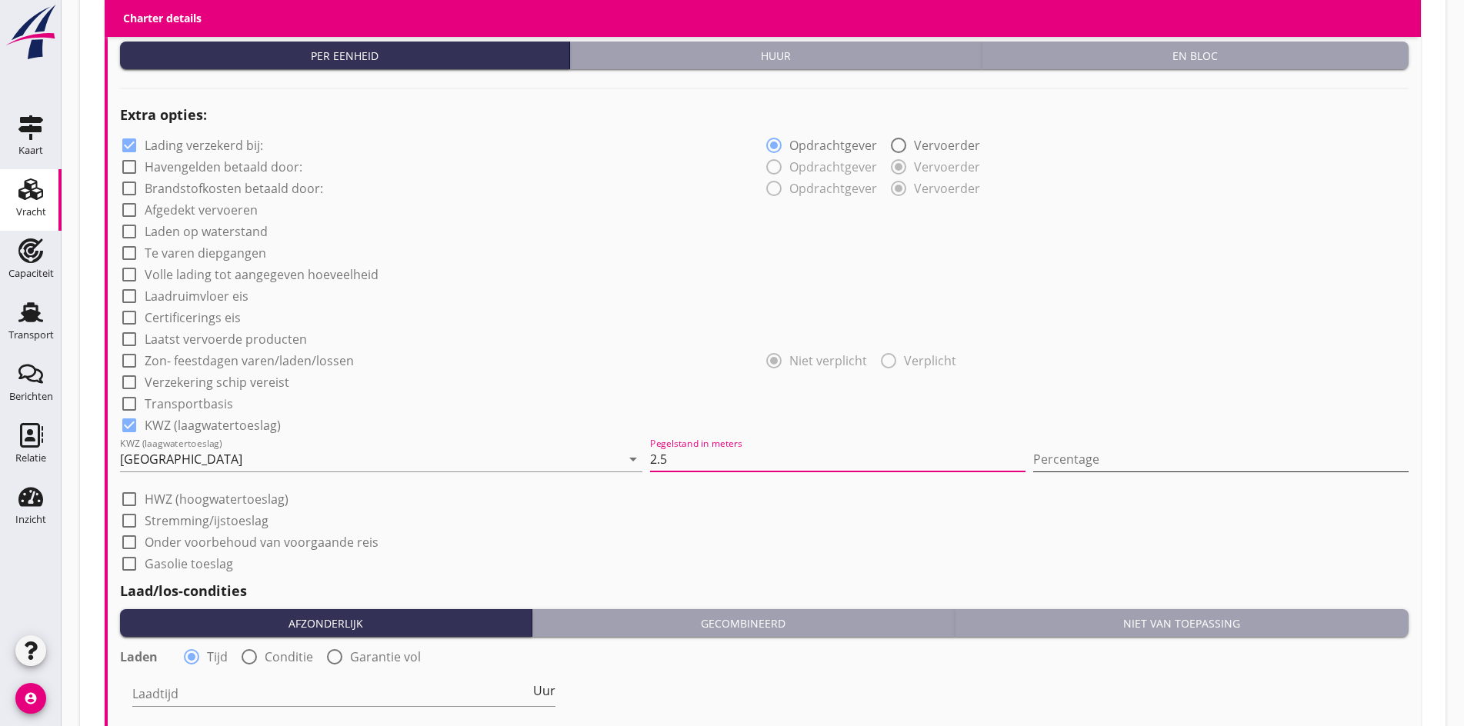
type input "2.5"
click at [1033, 466] on input "Percentage" at bounding box center [1220, 459] width 375 height 25
type input "10"
click at [946, 516] on div "check_box_outline_blank Stremming/ijstoeslag" at bounding box center [764, 520] width 1289 height 22
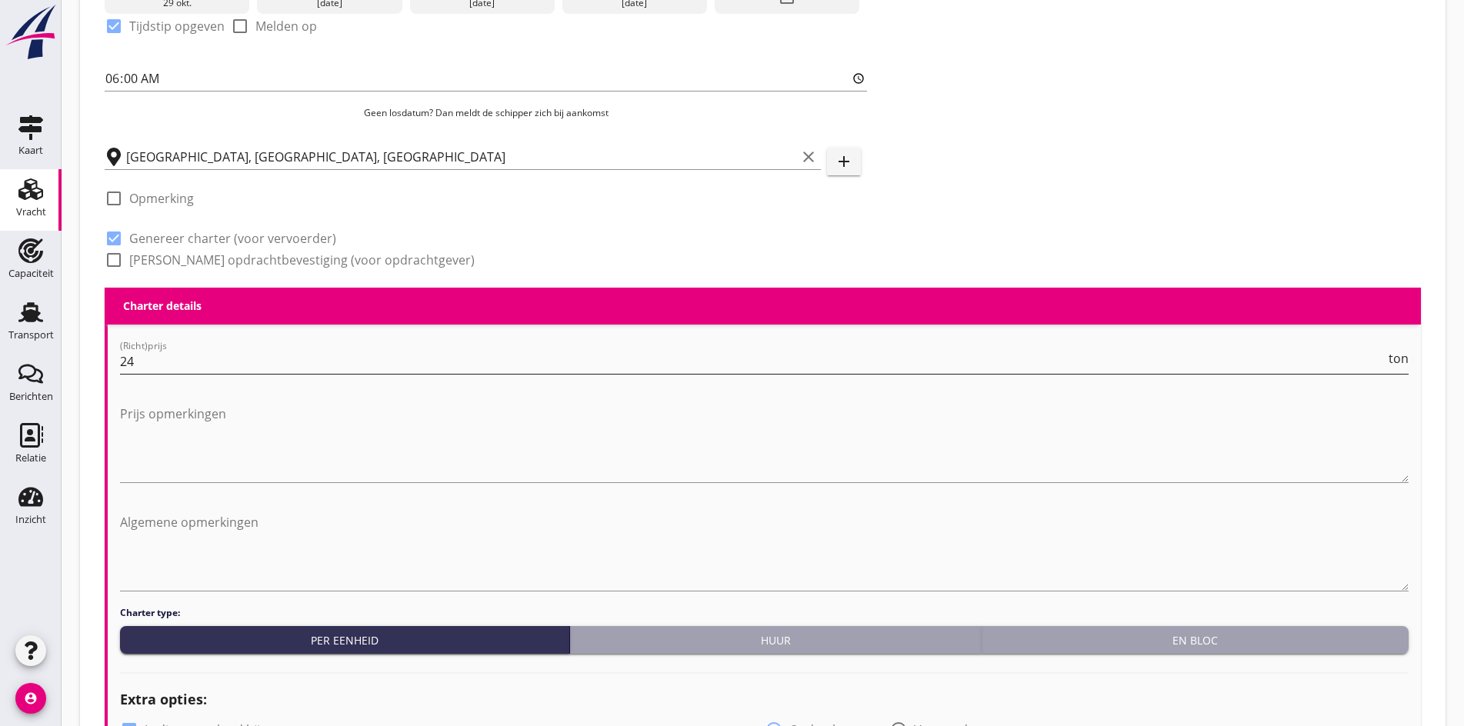
scroll to position [1, 0]
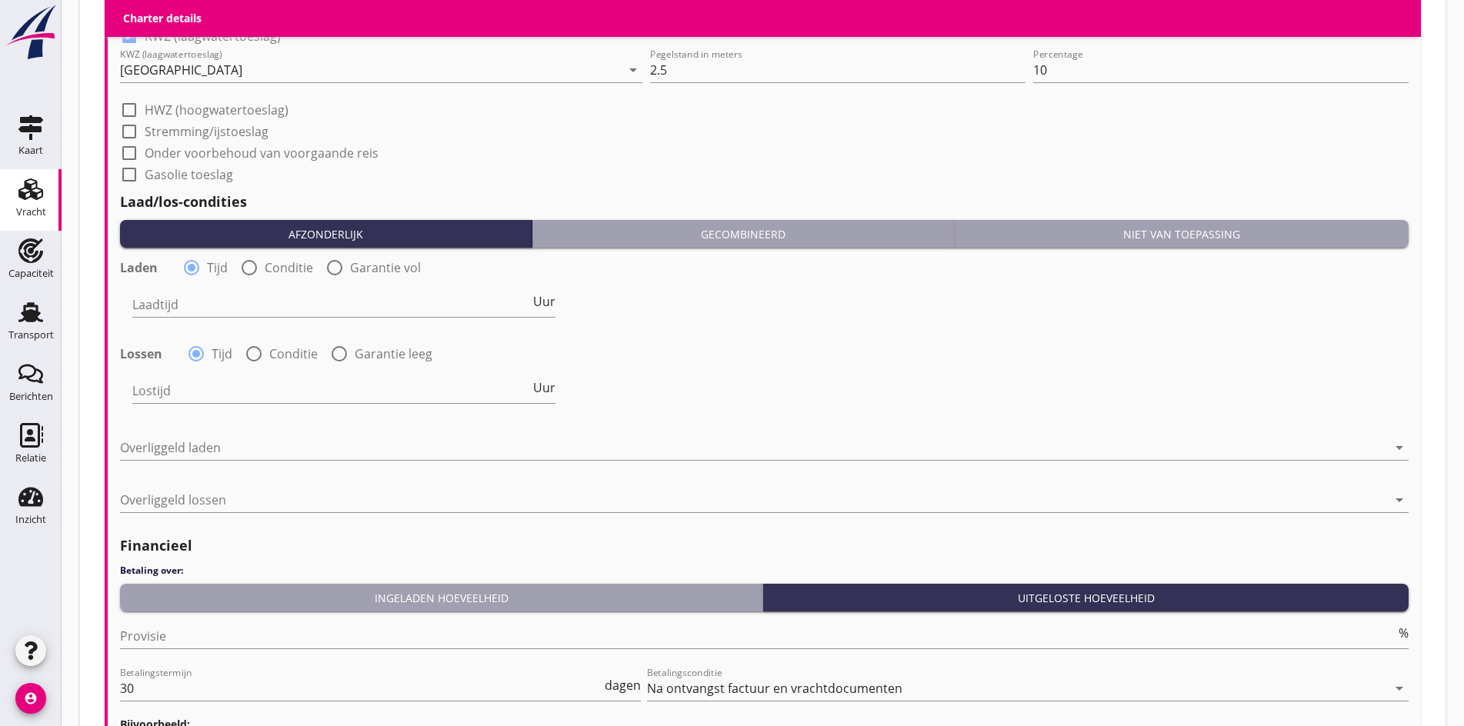
scroll to position [1539, 0]
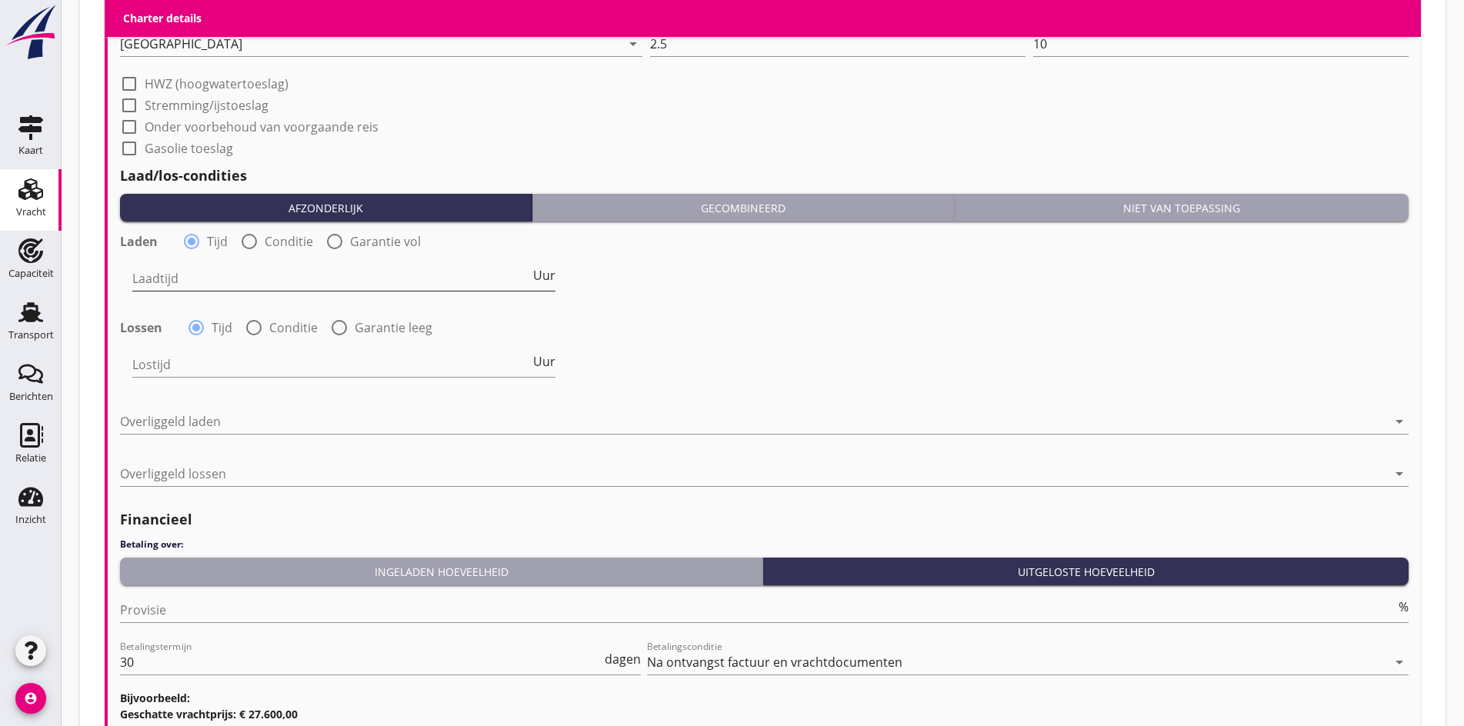
click at [200, 285] on input "Laadtijd" at bounding box center [331, 278] width 398 height 25
type input "48"
click at [134, 347] on div "Lostijd Uur" at bounding box center [343, 367] width 423 height 49
click at [145, 366] on input "Lostijd" at bounding box center [331, 364] width 398 height 25
type input "48"
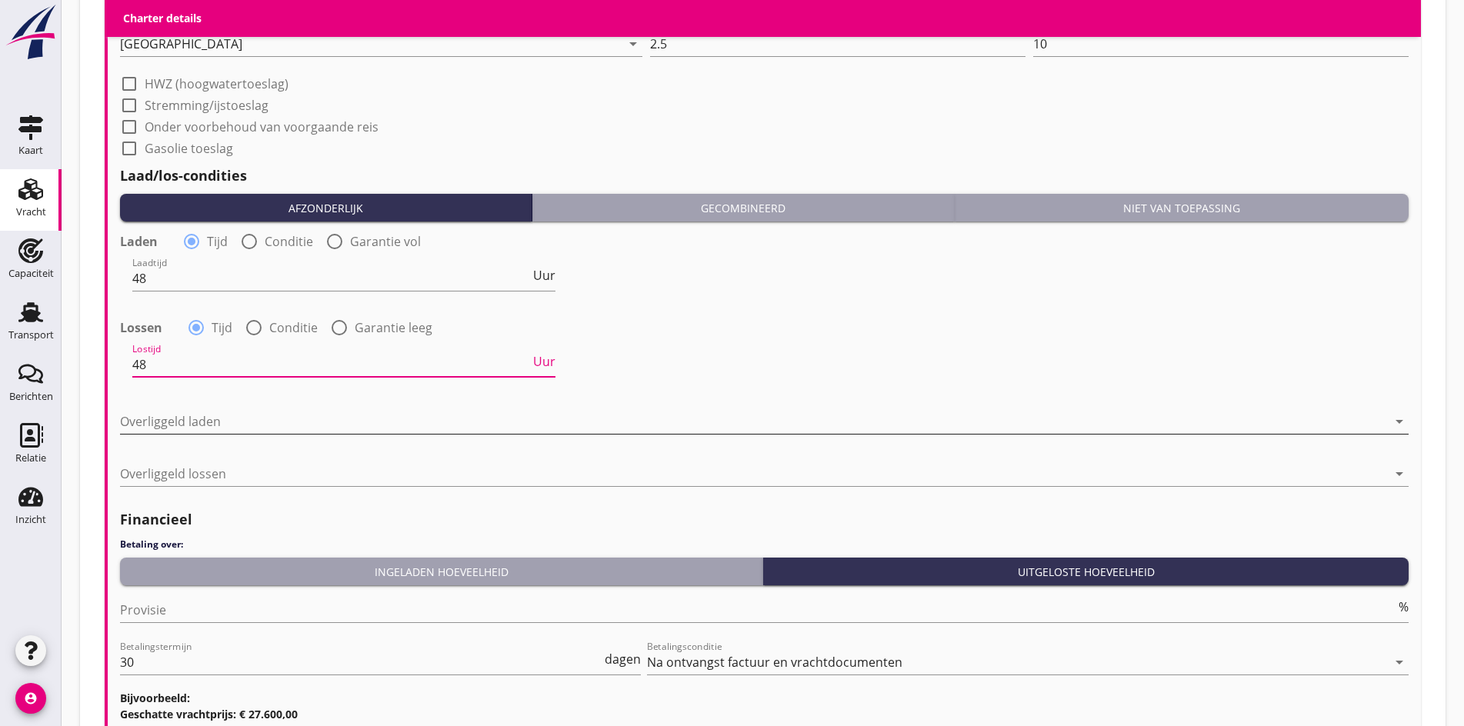
click at [162, 419] on div at bounding box center [753, 421] width 1267 height 25
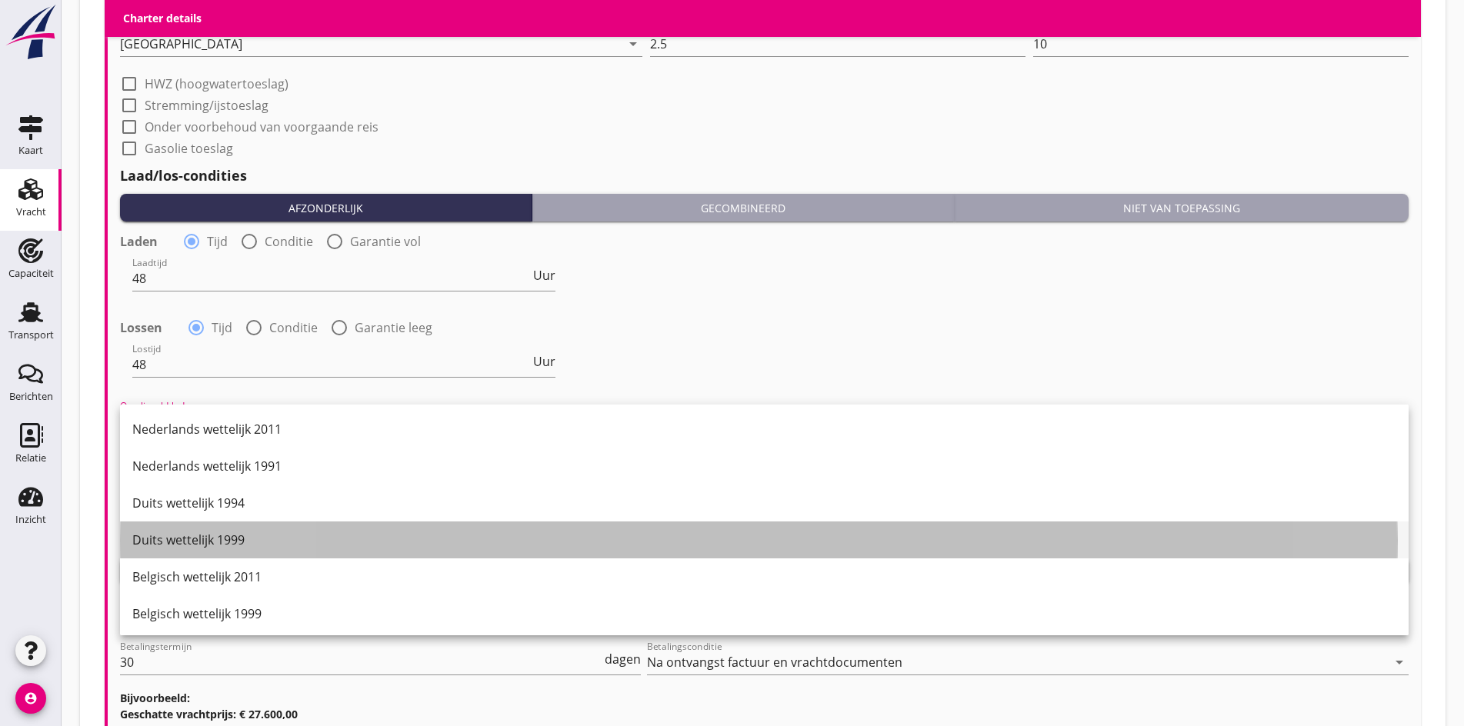
click at [194, 540] on div "Duits wettelijk 1999" at bounding box center [764, 540] width 1264 height 18
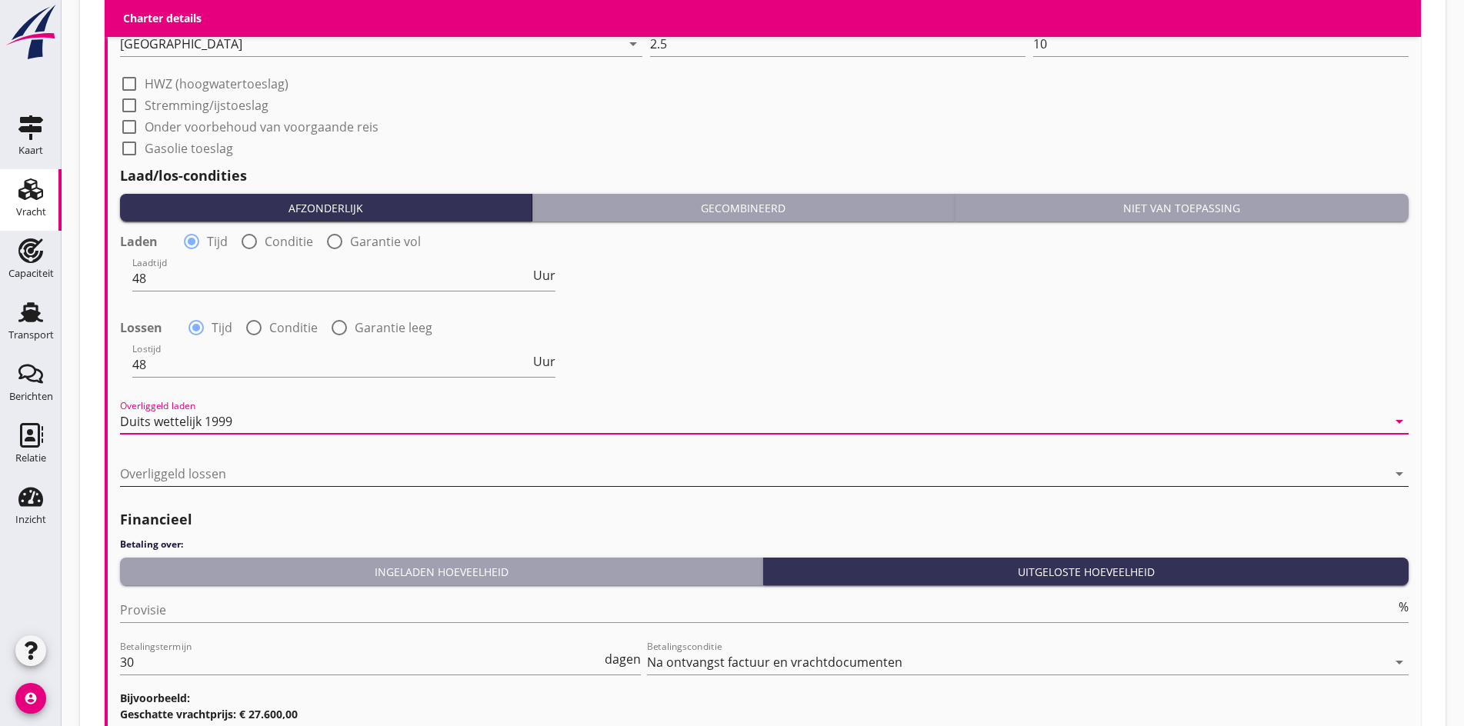
click at [169, 462] on div at bounding box center [753, 474] width 1267 height 25
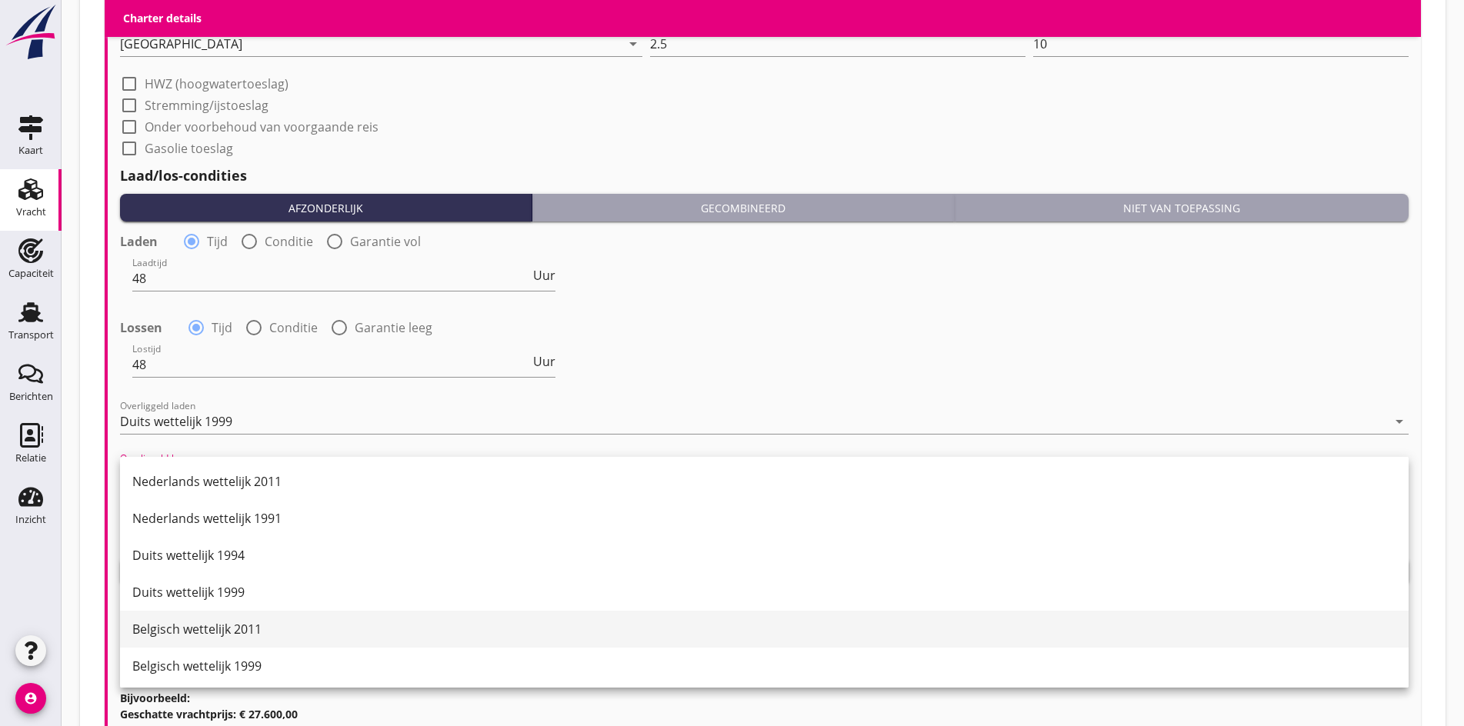
click at [236, 626] on div "Belgisch wettelijk 2011" at bounding box center [764, 629] width 1264 height 18
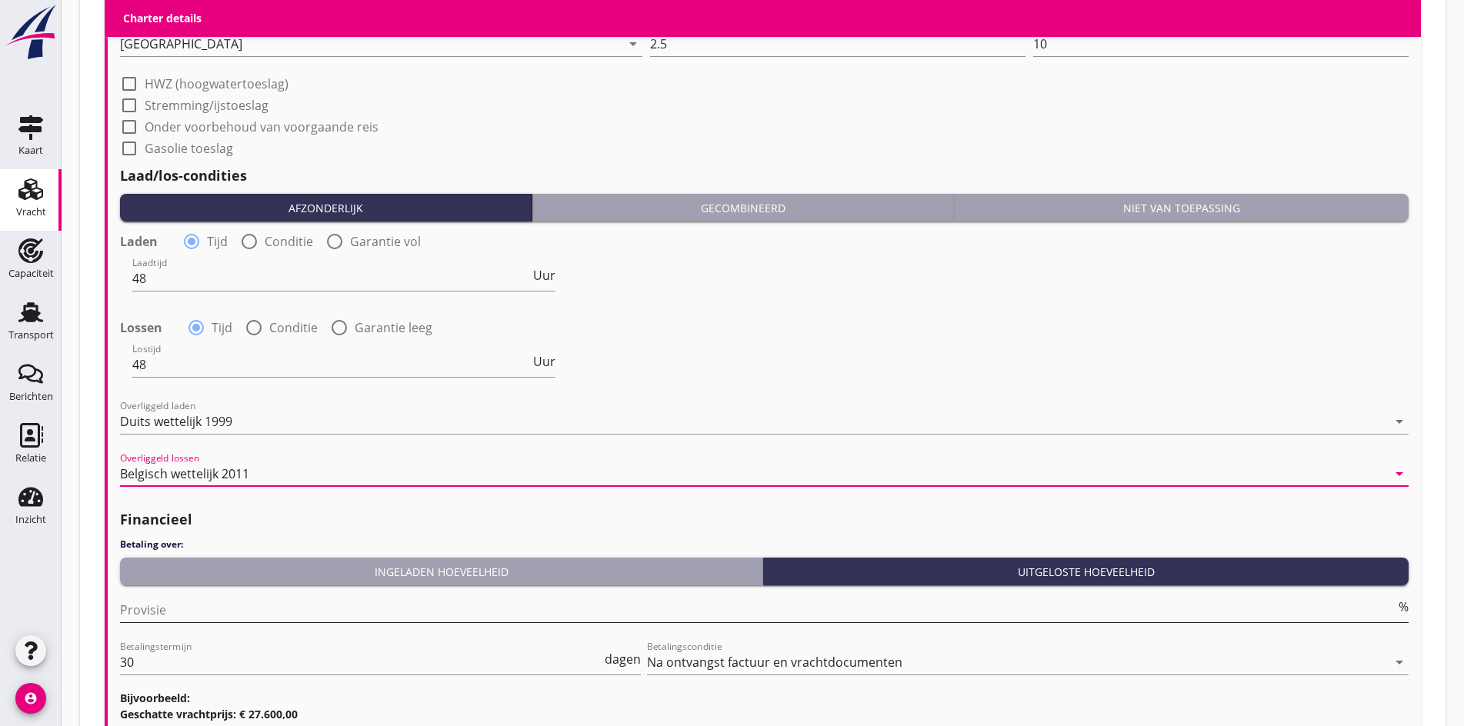
click at [202, 610] on input "Provisie" at bounding box center [758, 610] width 1276 height 25
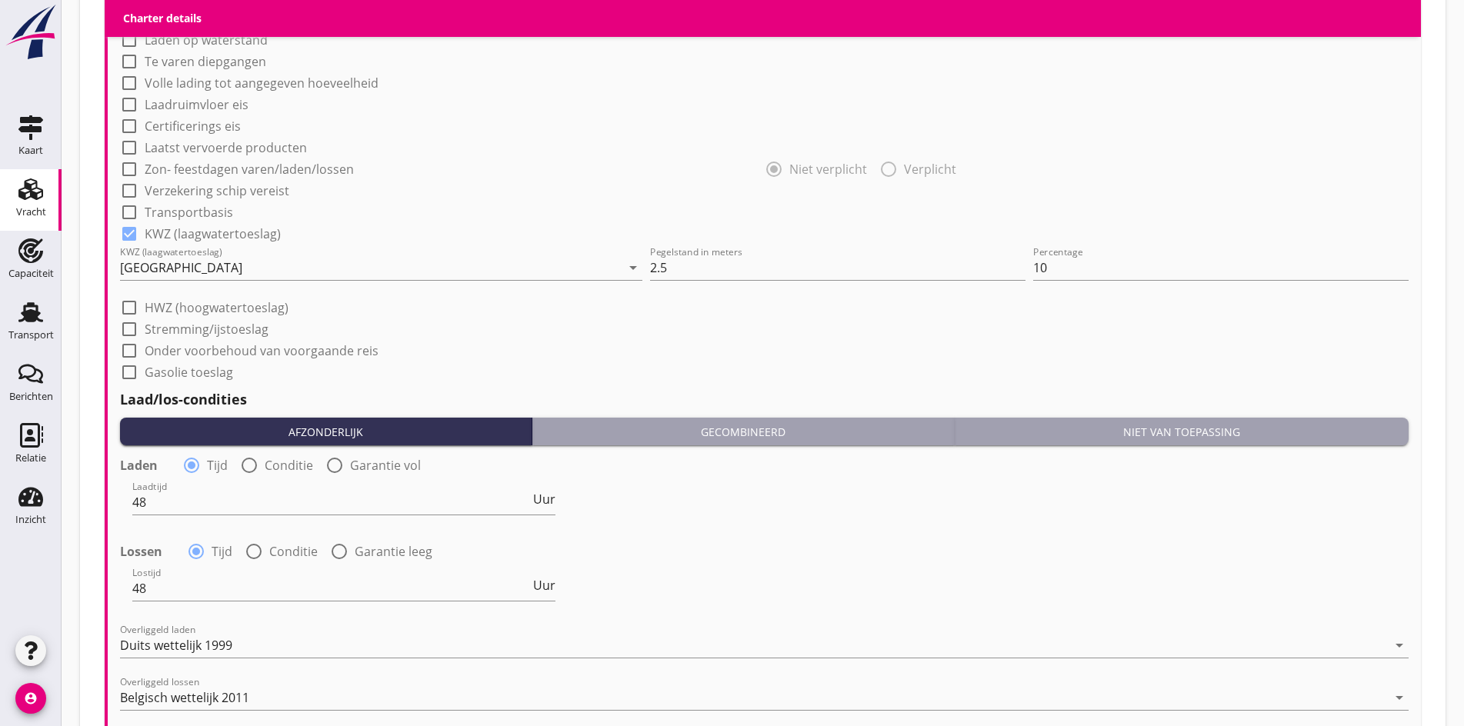
scroll to position [1680, 0]
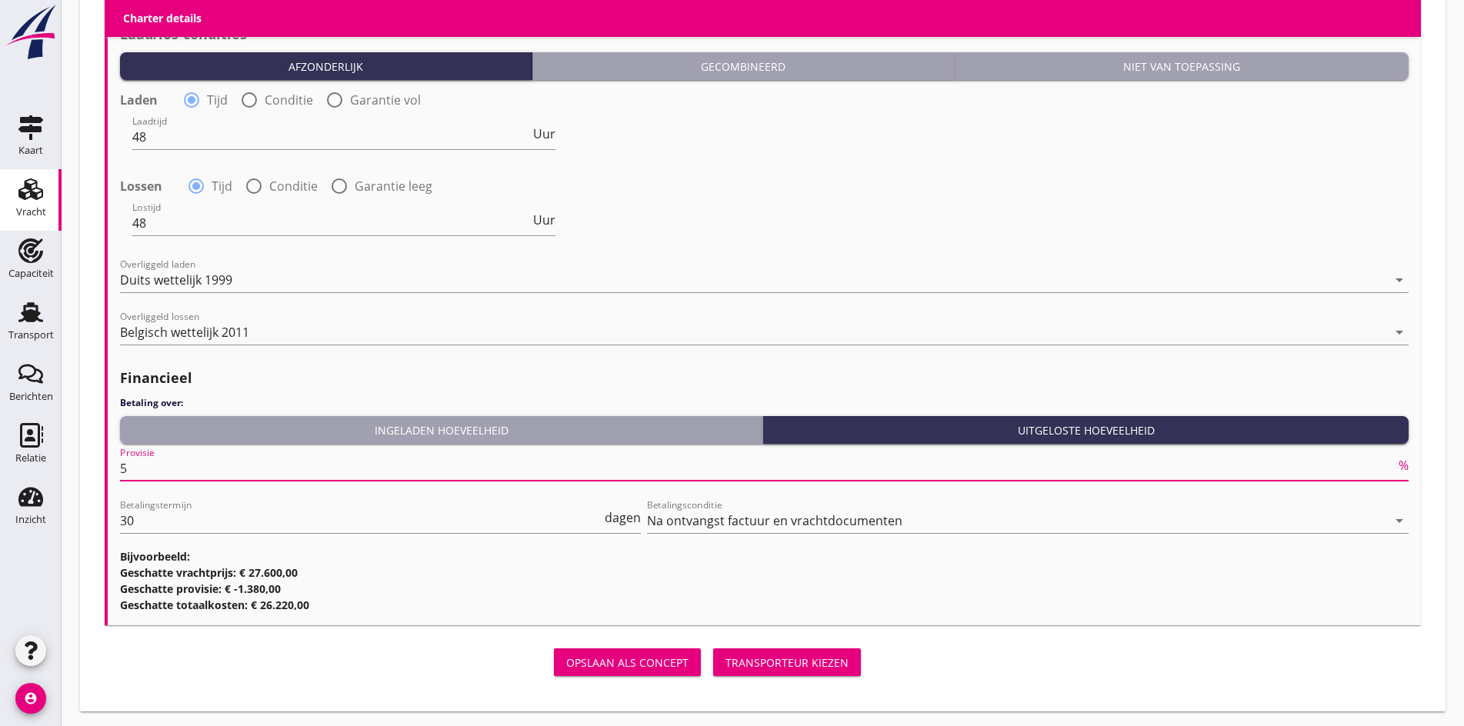
type input "5"
click at [713, 649] on button "Transporteur kiezen" at bounding box center [787, 663] width 148 height 28
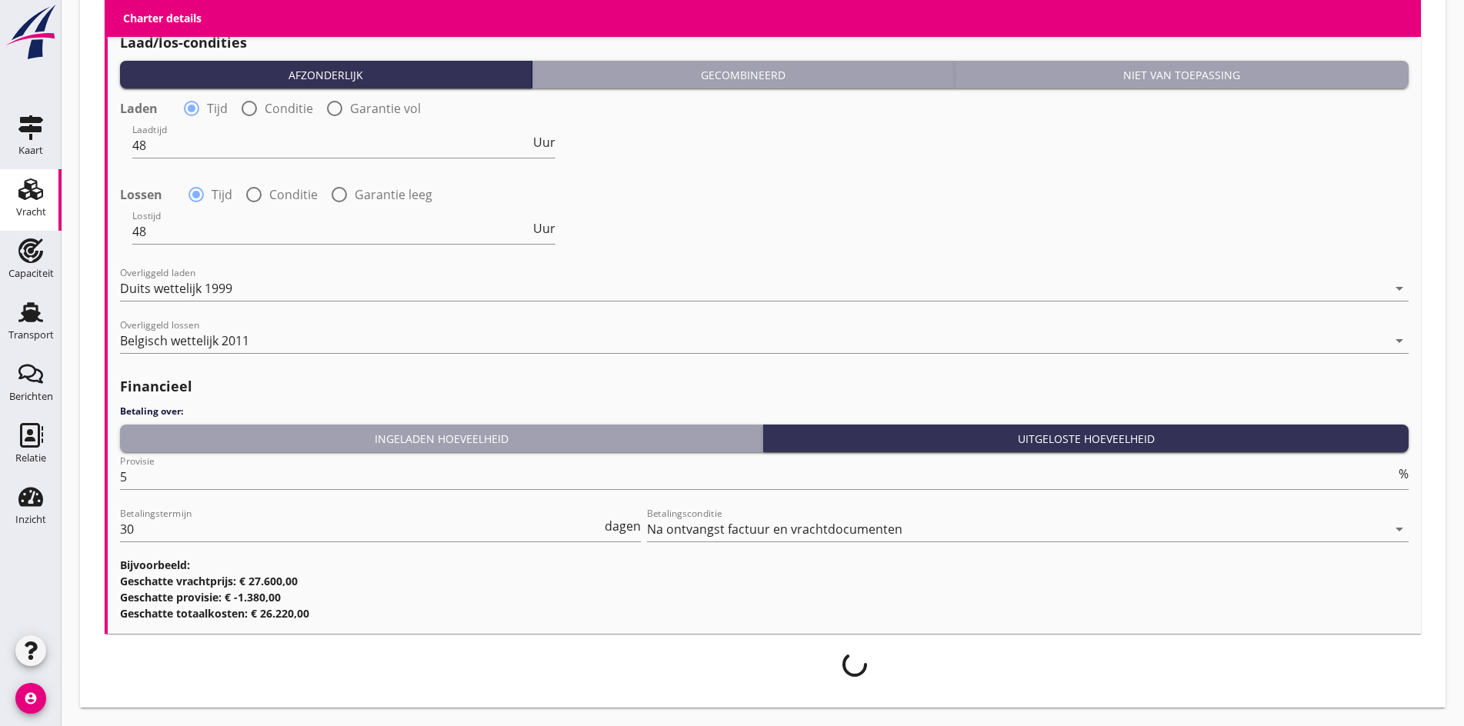
scroll to position [1668, 0]
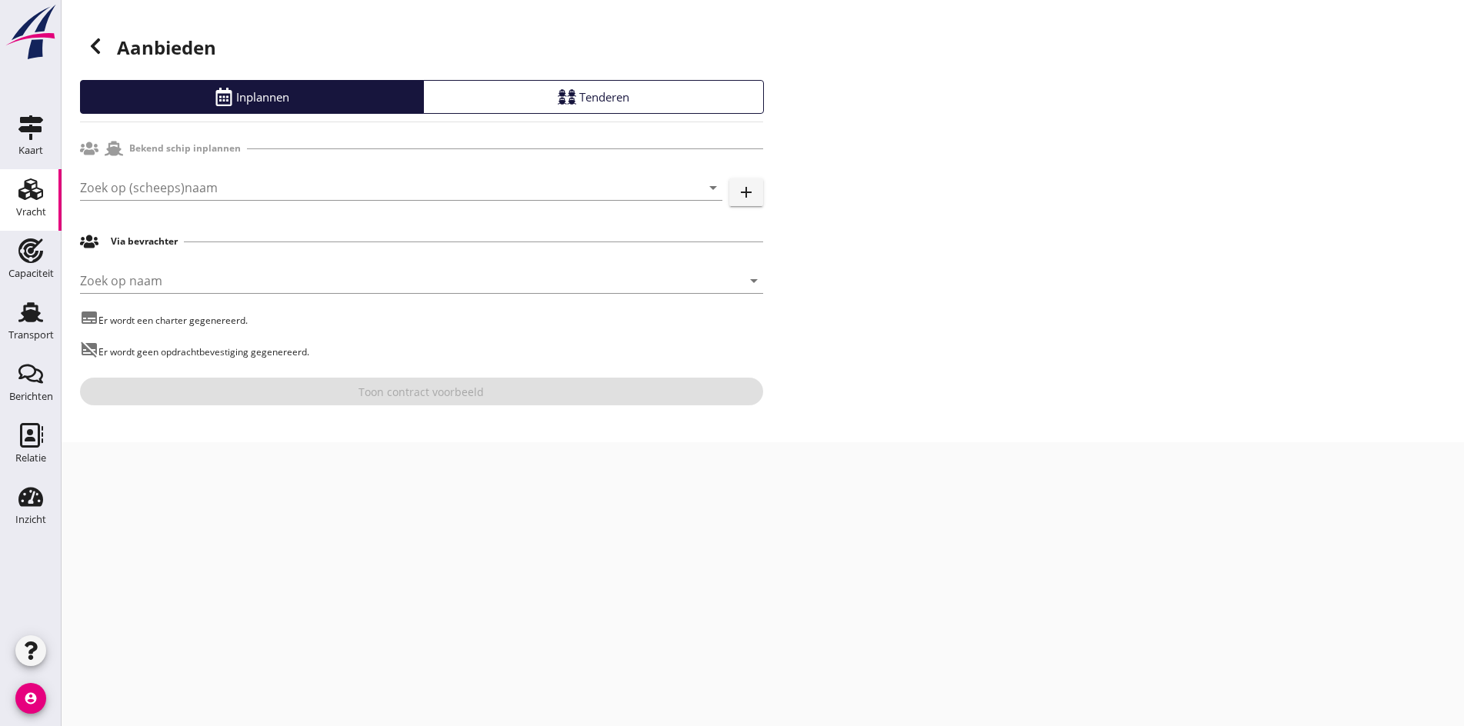
click at [219, 203] on div "Zoek op (scheeps)naam arrow_drop_down" at bounding box center [401, 195] width 642 height 40
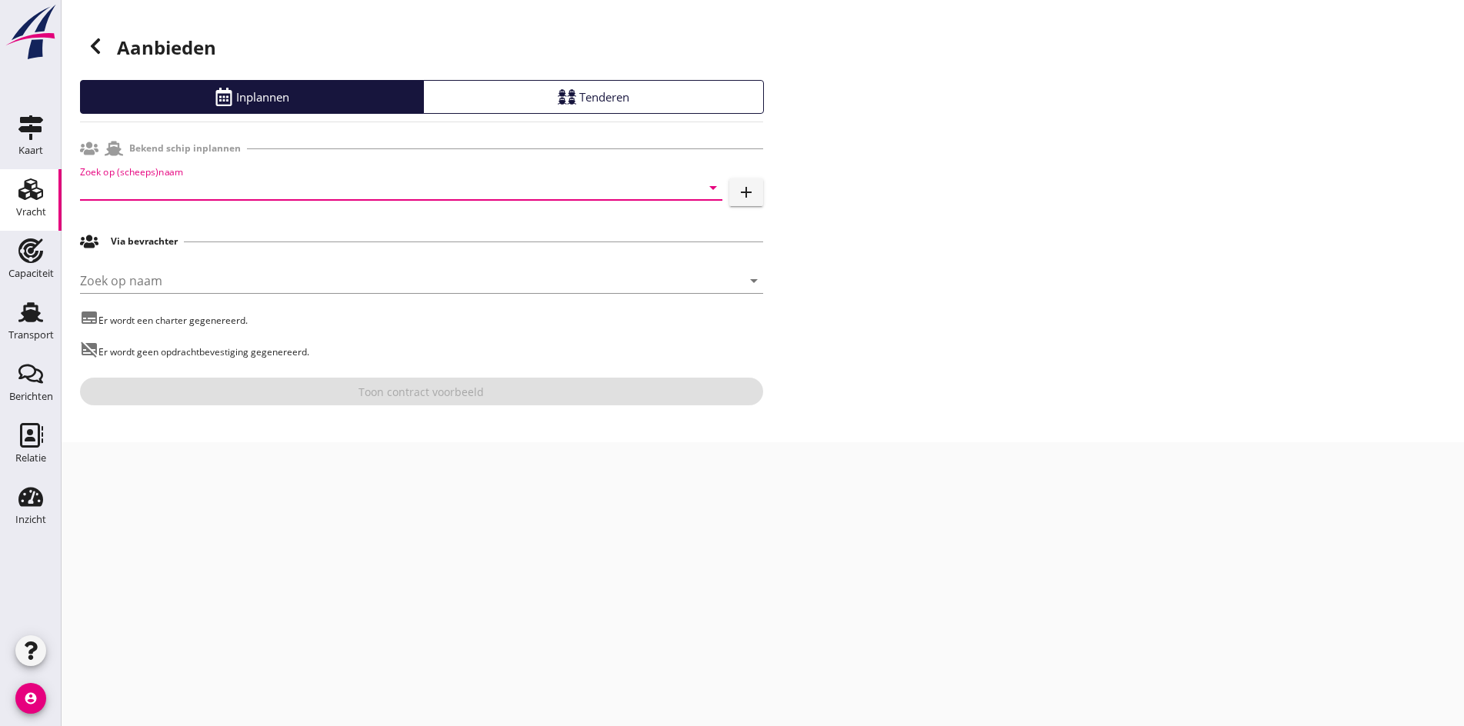
click at [212, 197] on input "Zoek op (scheeps)naam" at bounding box center [379, 187] width 599 height 25
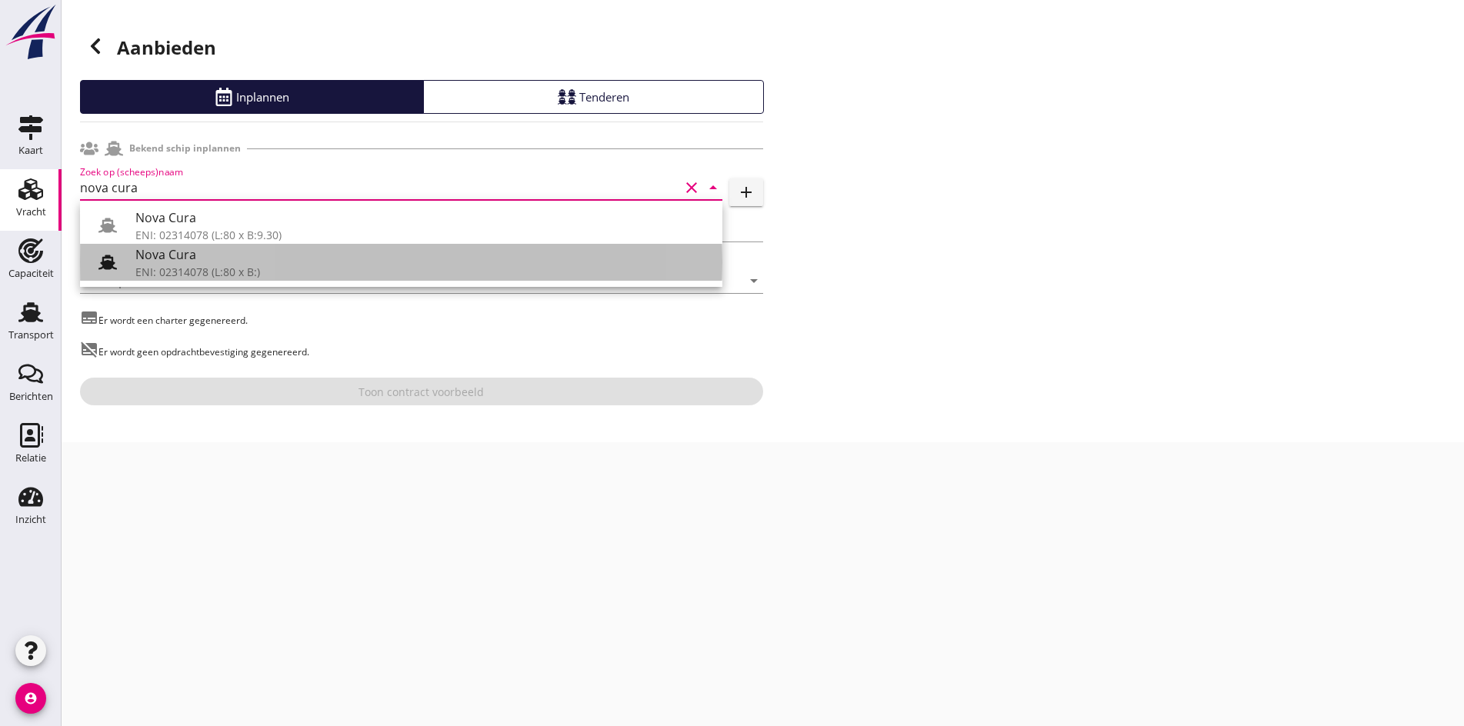
click at [245, 245] on div "Nova Cura" at bounding box center [422, 254] width 575 height 18
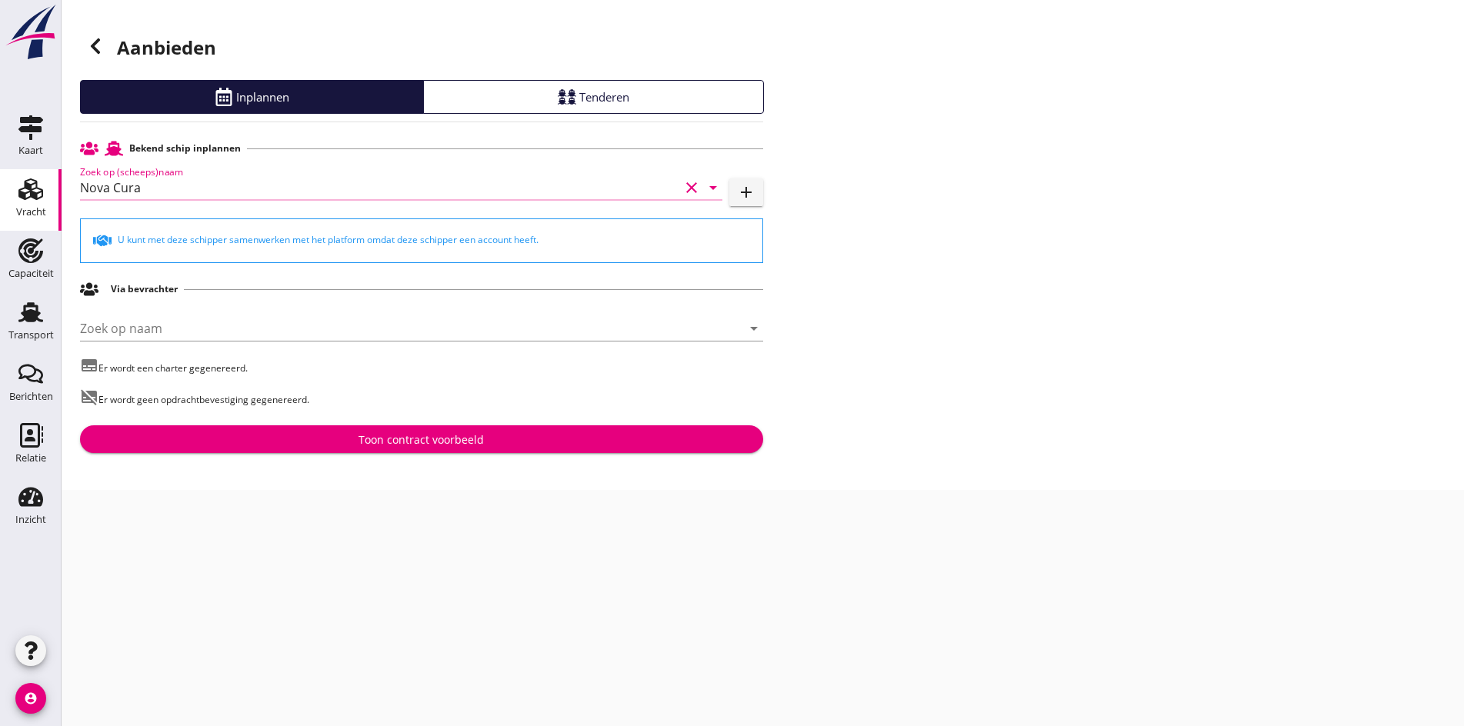
click at [179, 185] on input "Nova Cura" at bounding box center [379, 187] width 599 height 25
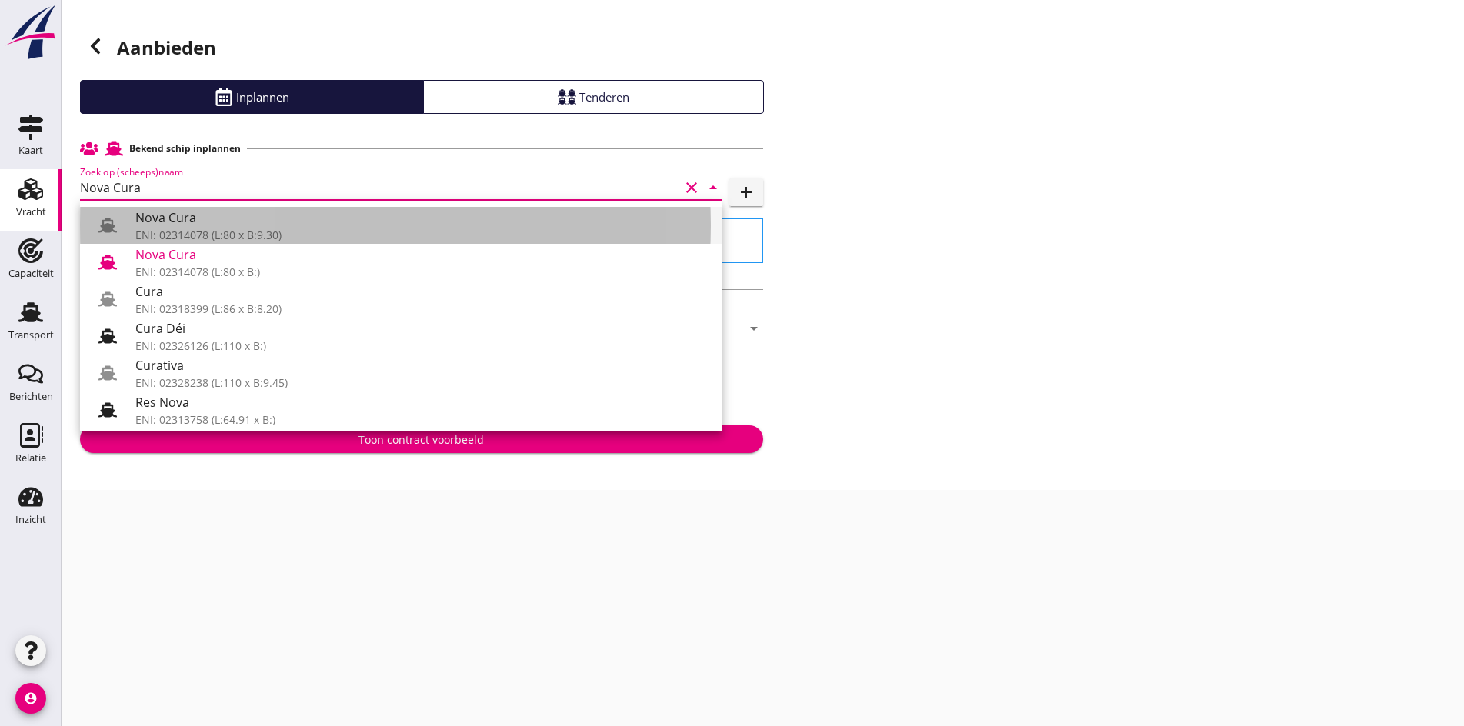
click at [182, 216] on div "Nova Cura" at bounding box center [422, 218] width 575 height 18
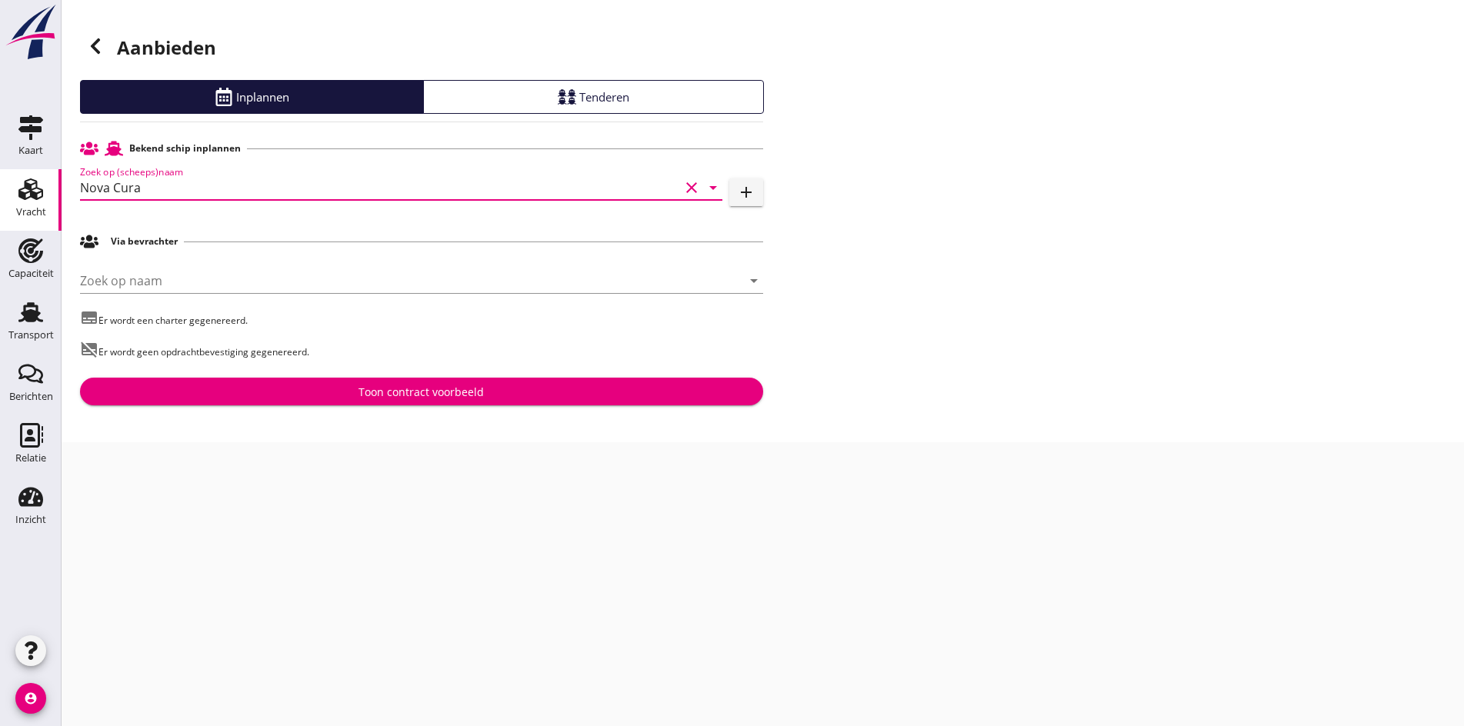
type input "Nova Cura"
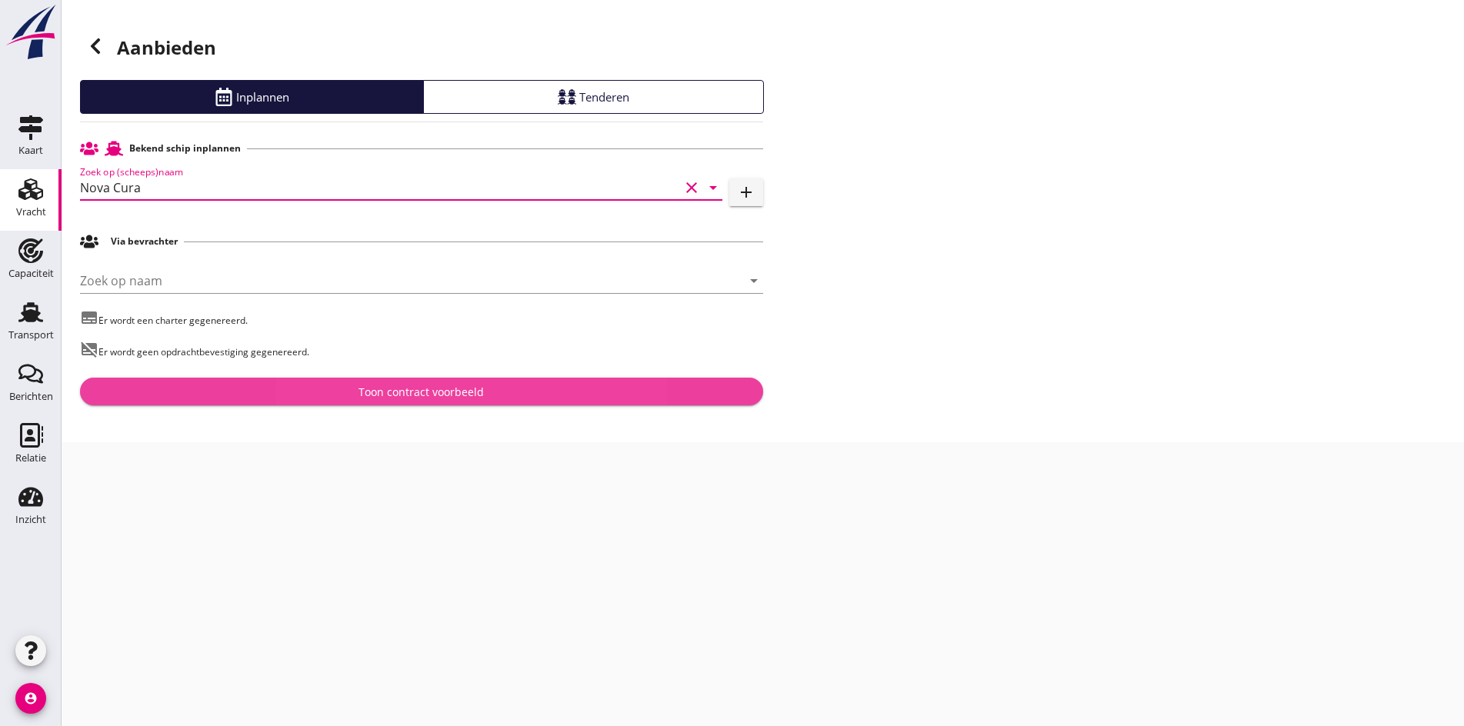
click at [400, 394] on div "Toon contract voorbeeld" at bounding box center [421, 392] width 125 height 16
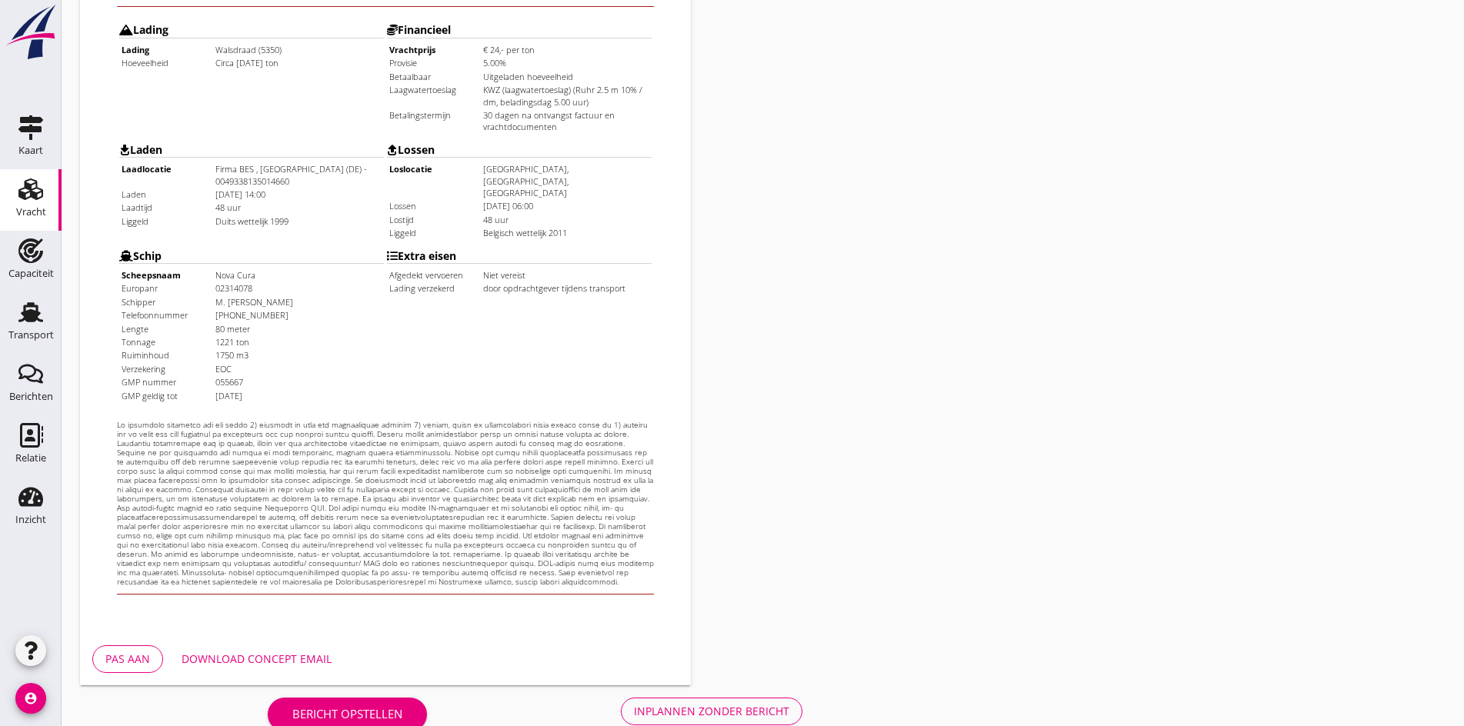
scroll to position [413, 0]
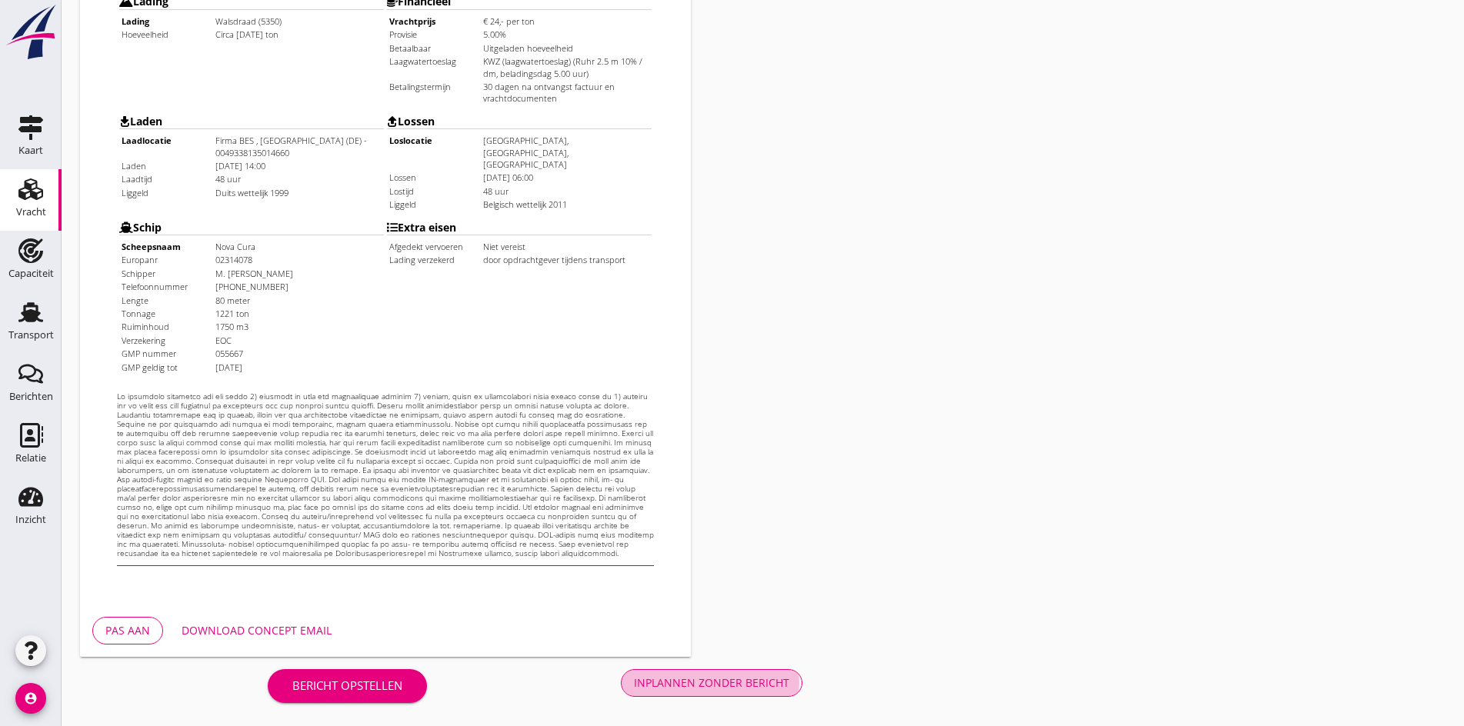
click at [634, 685] on div "Inplannen zonder bericht" at bounding box center [711, 683] width 155 height 16
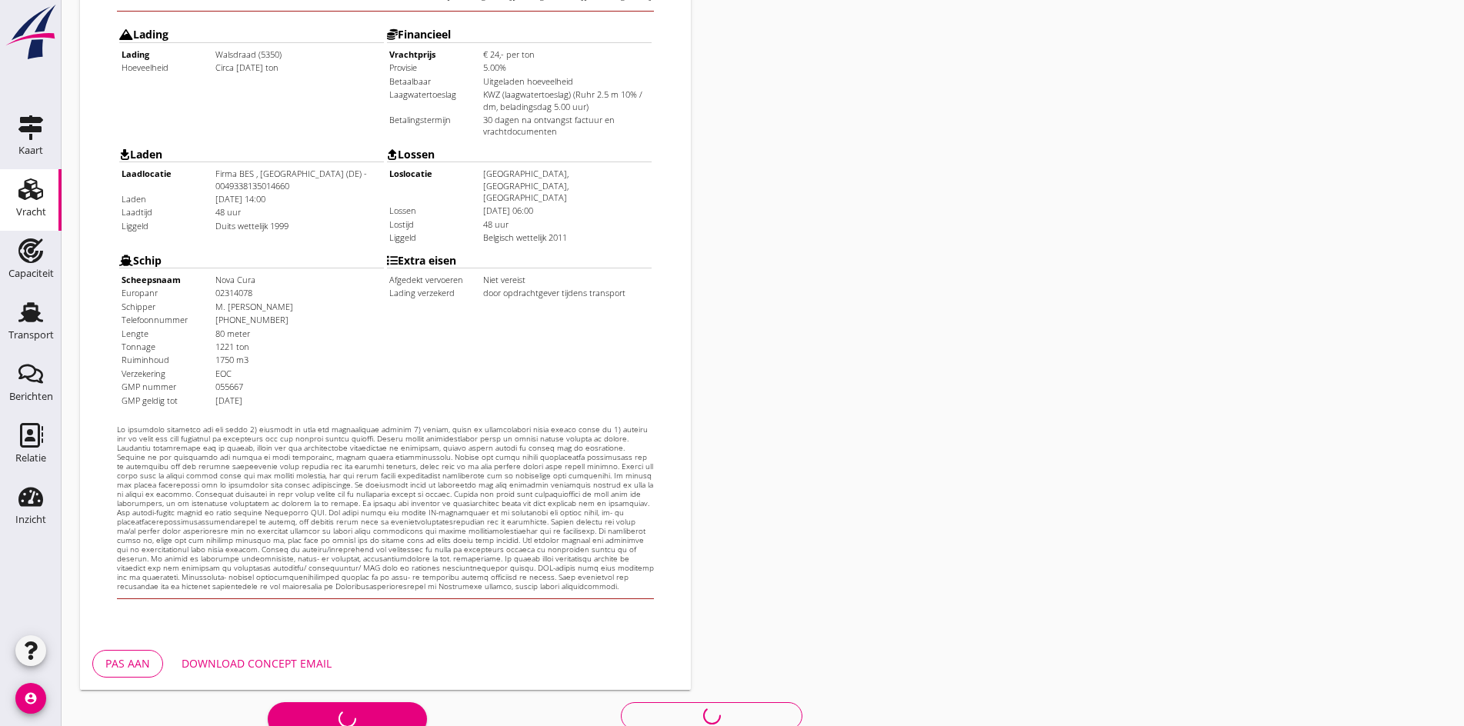
scroll to position [339, 0]
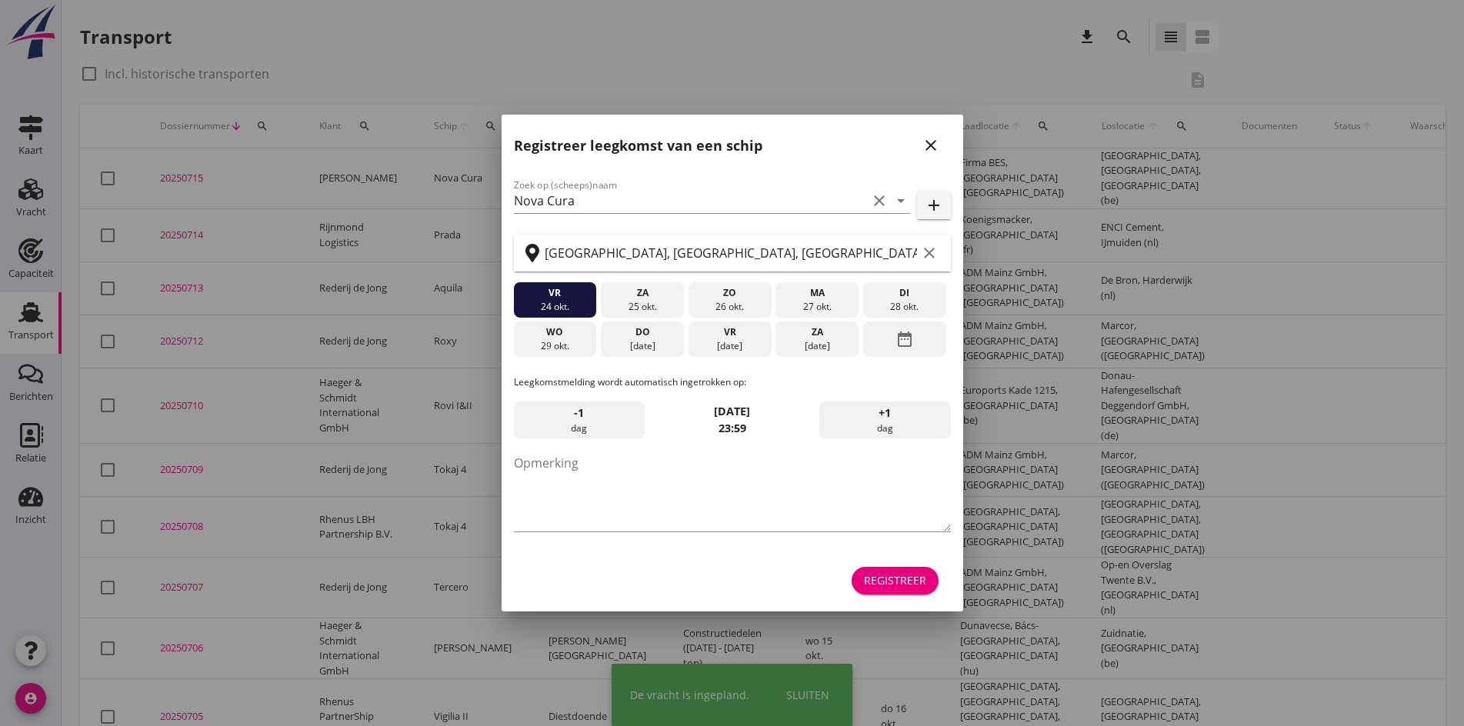
click at [931, 145] on icon "close" at bounding box center [931, 145] width 18 height 18
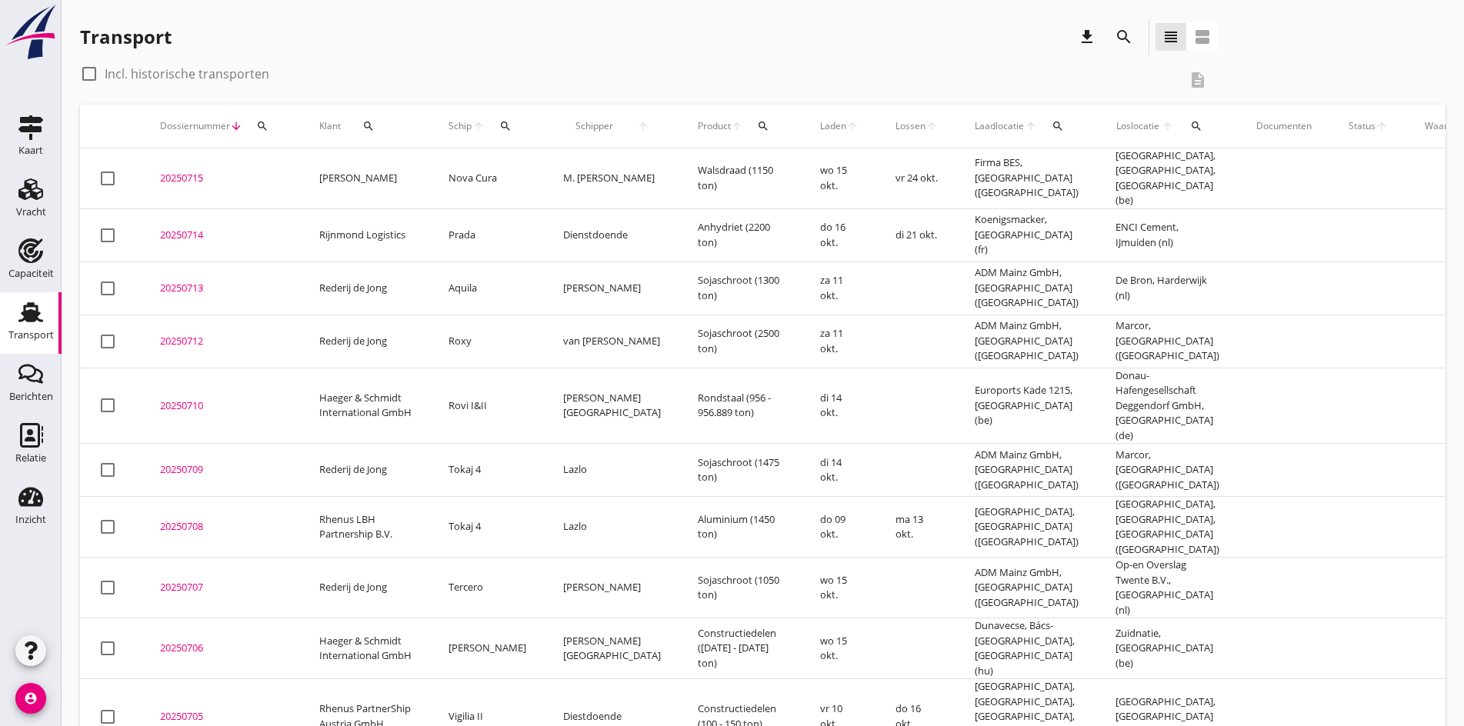
click at [185, 172] on div "20250715" at bounding box center [221, 178] width 122 height 15
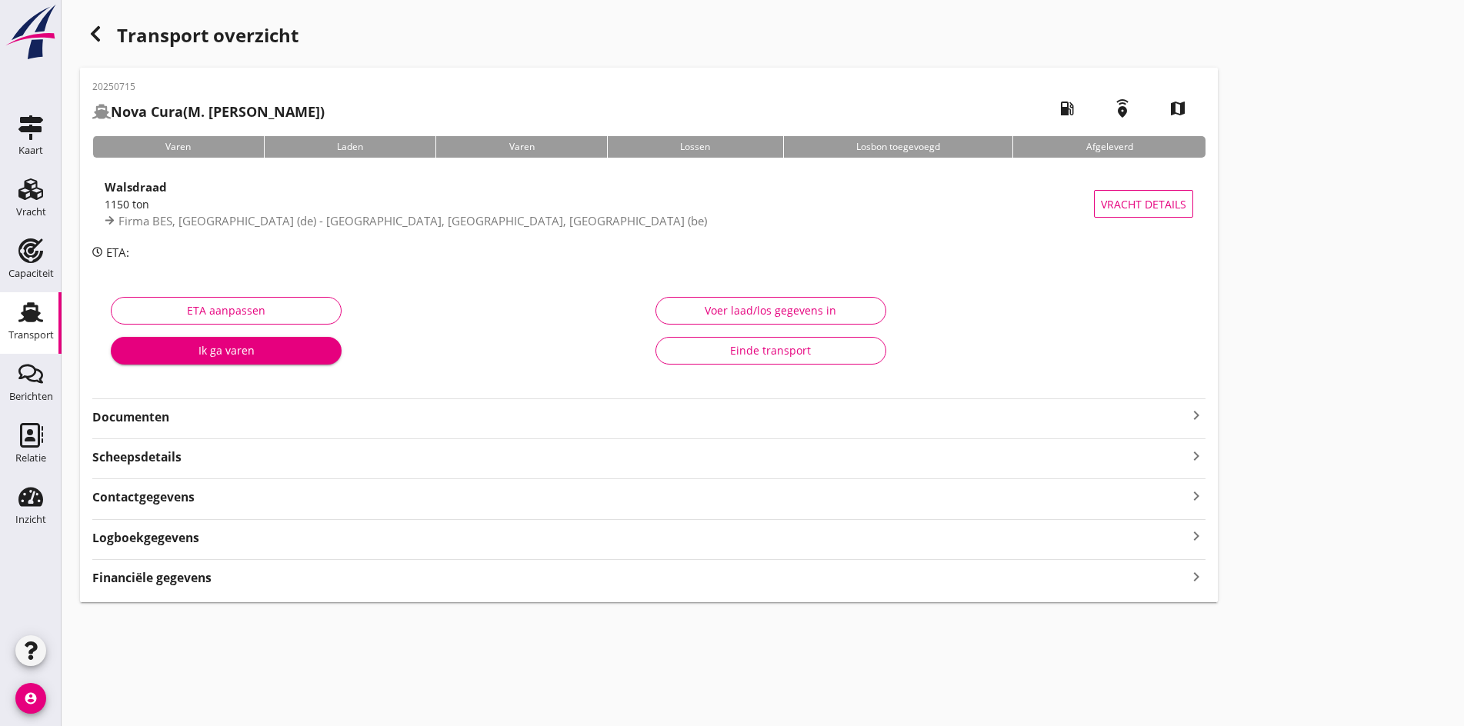
click at [1187, 413] on icon "keyboard_arrow_right" at bounding box center [1196, 415] width 18 height 18
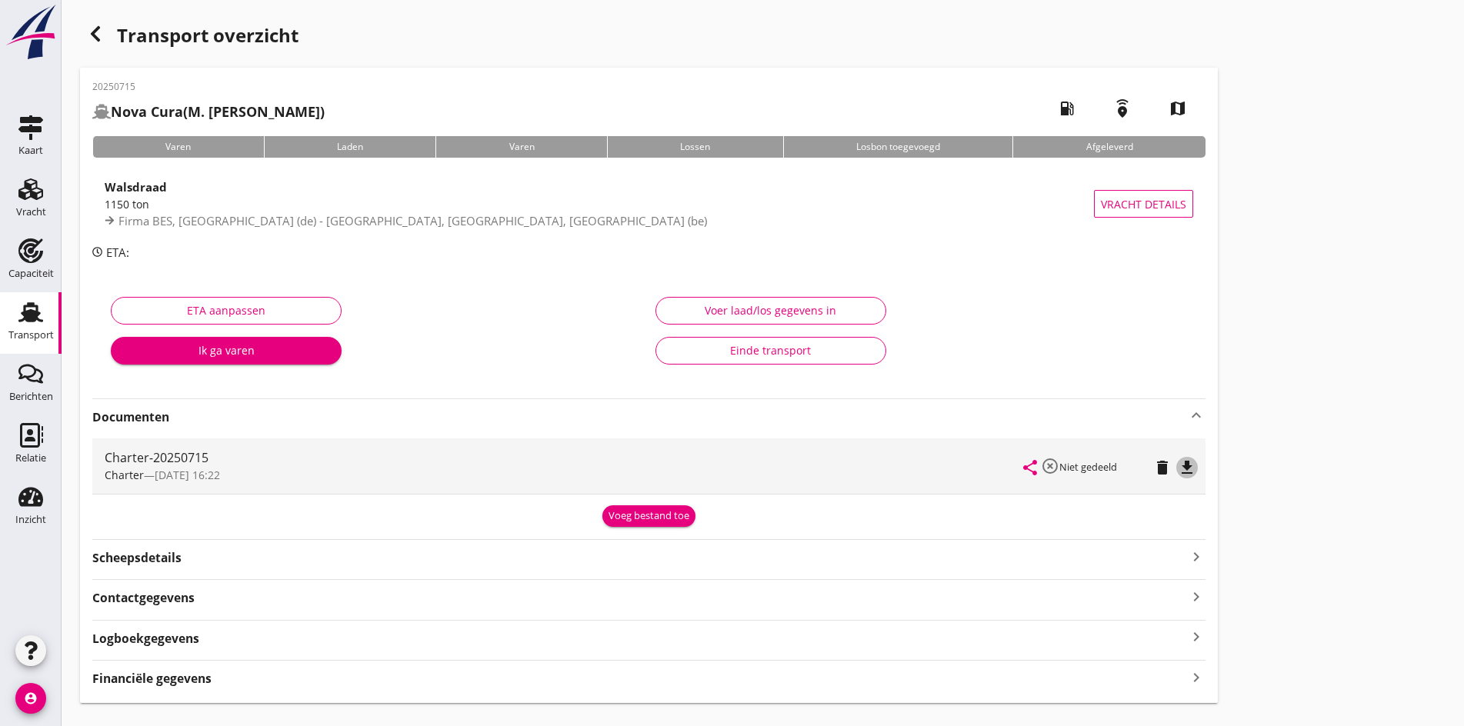
click at [1178, 476] on icon "file_download" at bounding box center [1187, 468] width 18 height 18
